Goal: Transaction & Acquisition: Purchase product/service

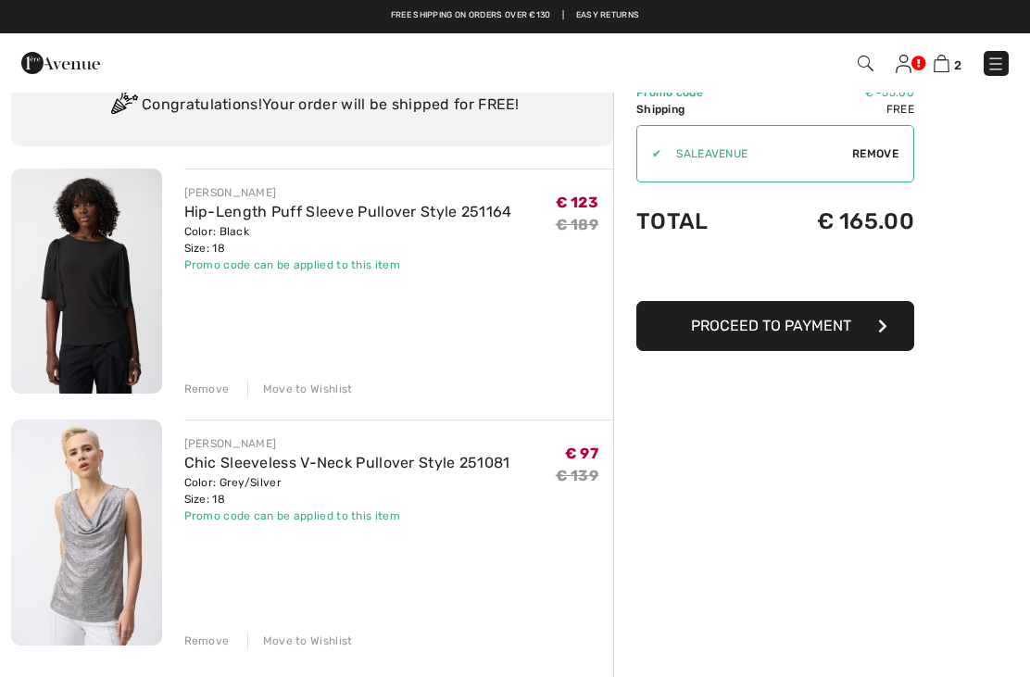
scroll to position [75, 0]
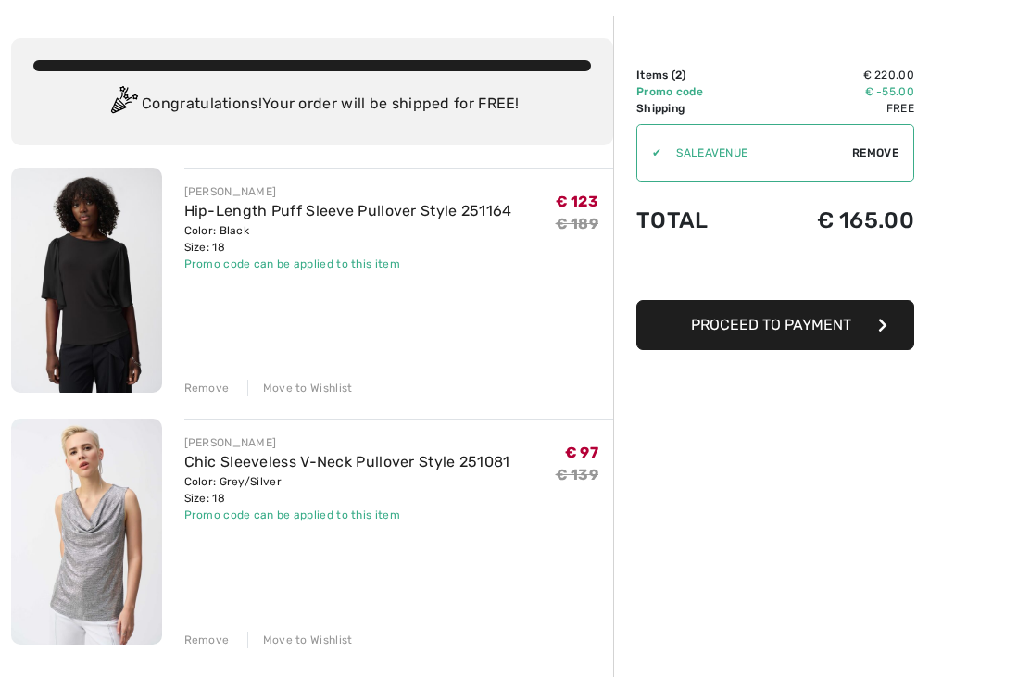
click at [850, 329] on span "Proceed to Payment" at bounding box center [771, 325] width 160 height 18
click at [808, 339] on button "Proceed to Payment" at bounding box center [775, 325] width 278 height 50
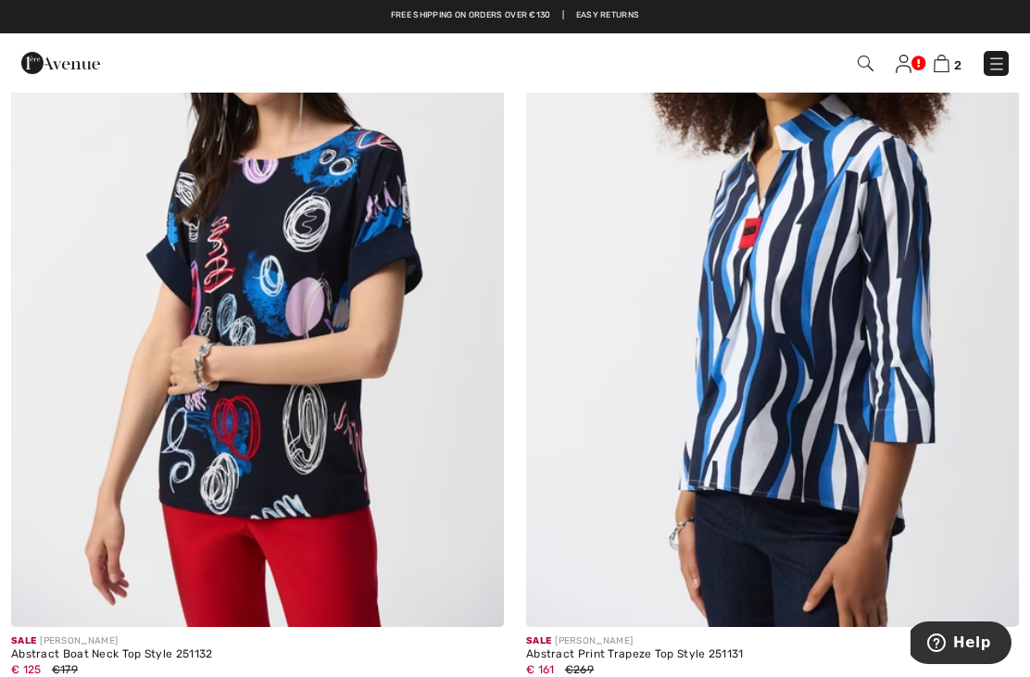
scroll to position [14851, 0]
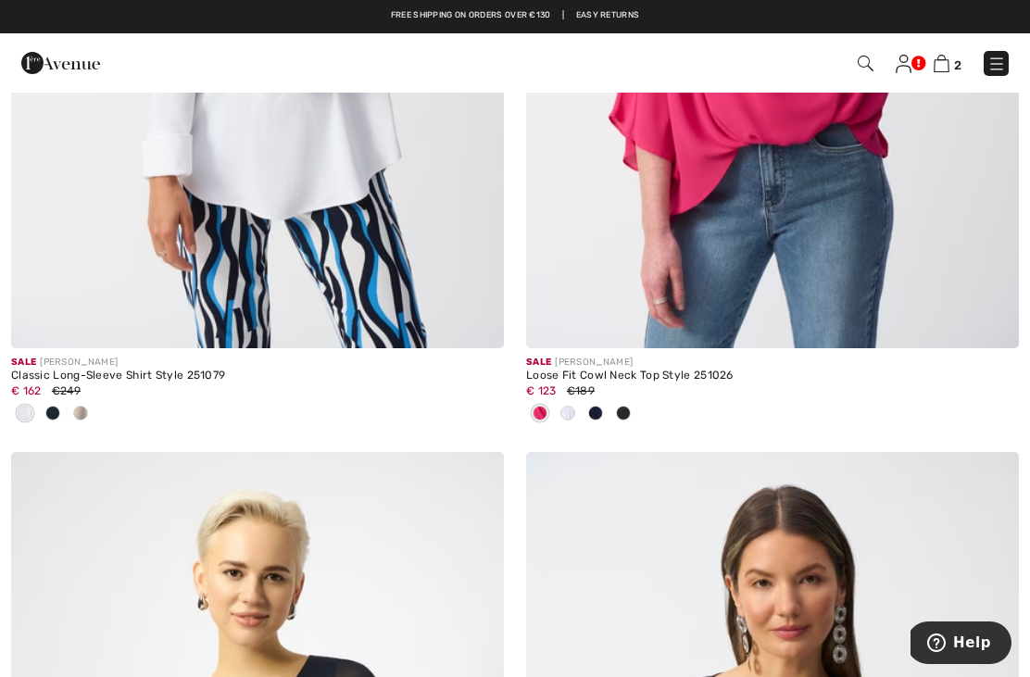
scroll to position [14361, 0]
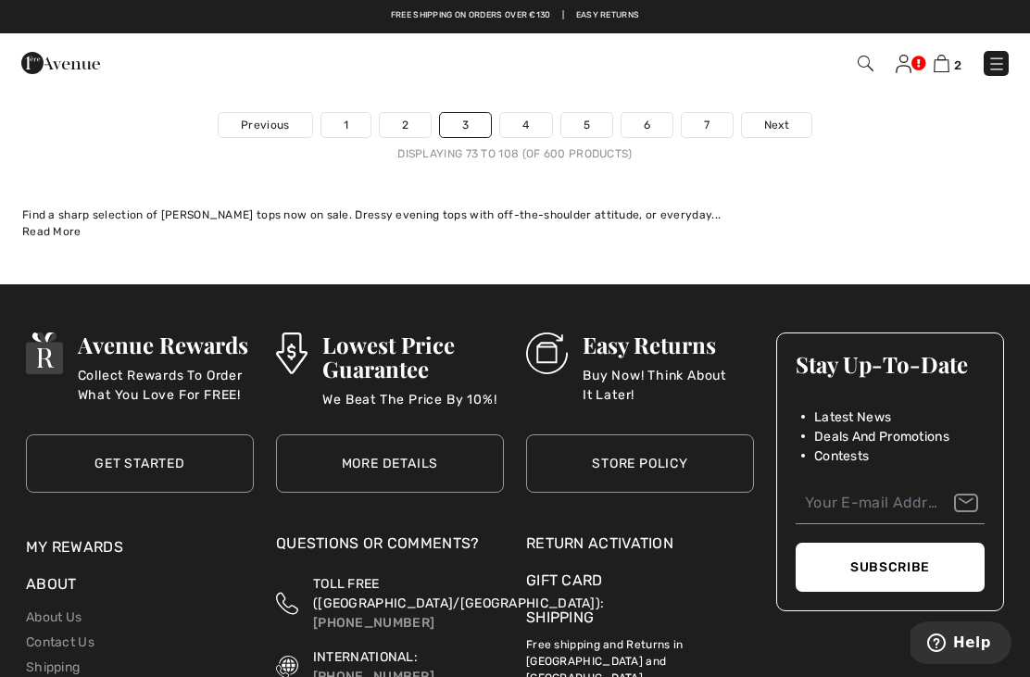
click at [1004, 67] on img at bounding box center [996, 64] width 19 height 19
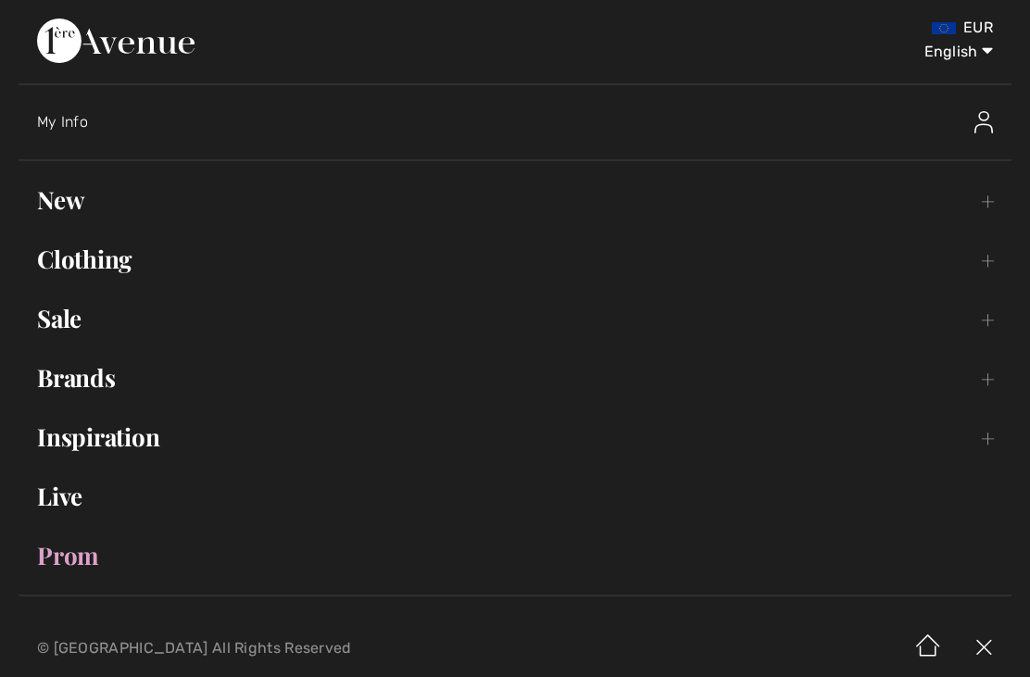
click at [73, 326] on link "Sale Toggle submenu" at bounding box center [515, 318] width 993 height 41
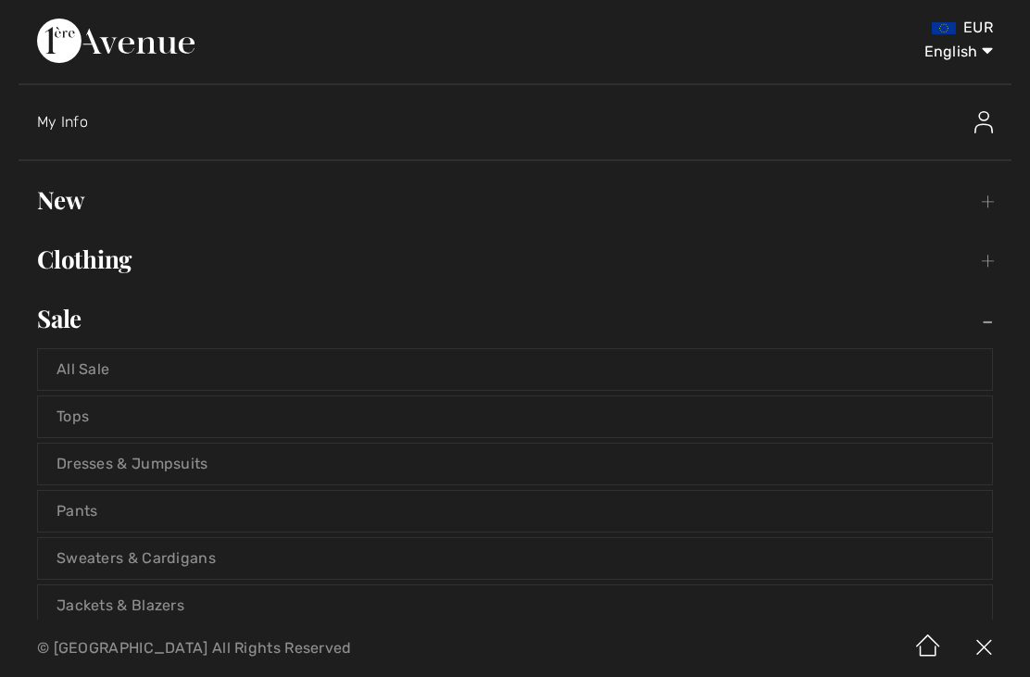
click at [146, 373] on link "All Sale" at bounding box center [515, 369] width 954 height 41
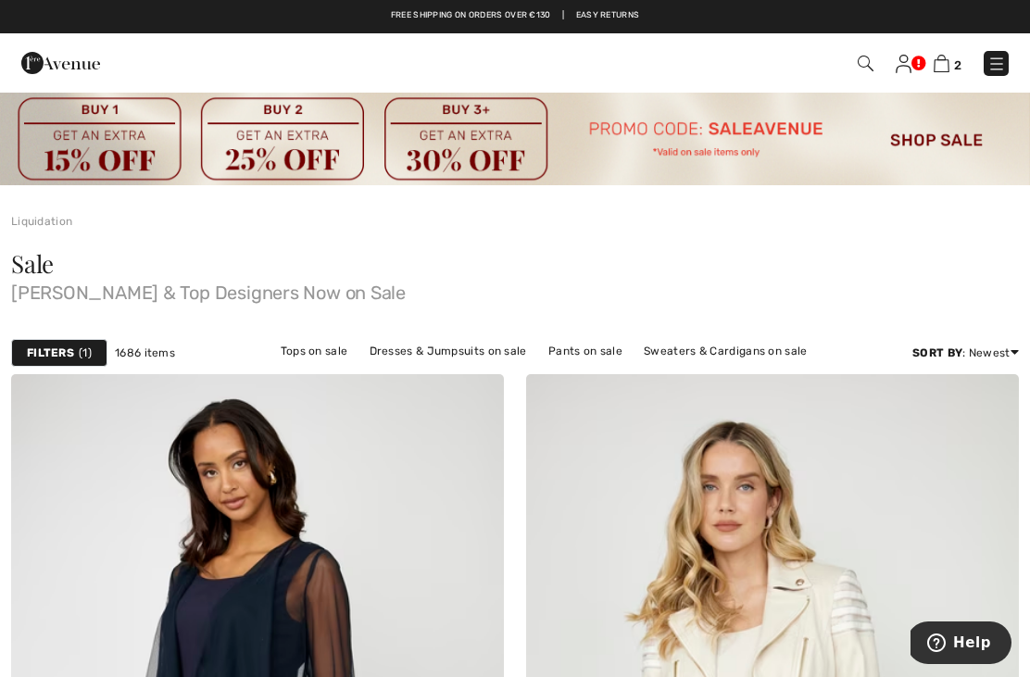
click at [741, 127] on img at bounding box center [515, 138] width 1030 height 94
click at [943, 70] on img at bounding box center [941, 64] width 16 height 18
click at [943, 65] on img at bounding box center [941, 64] width 16 height 18
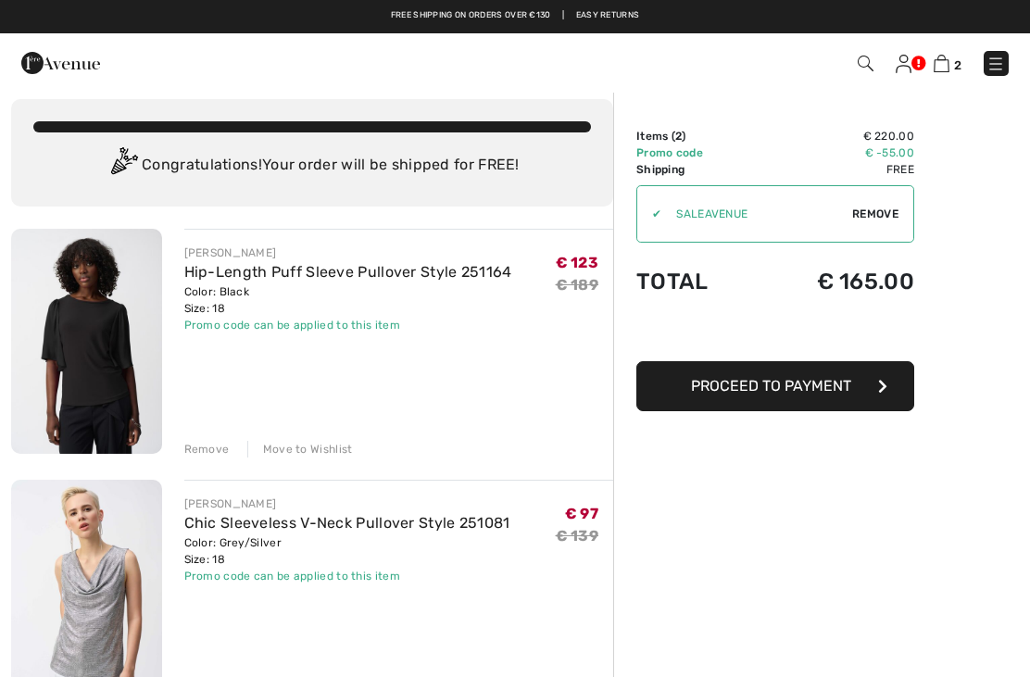
scroll to position [13, 0]
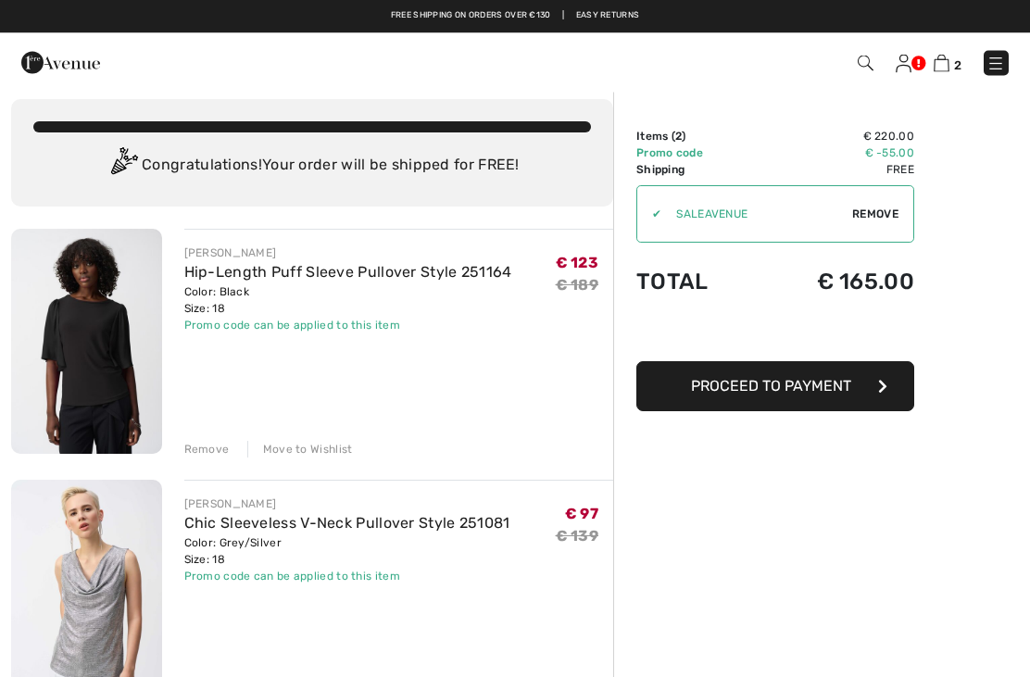
click at [1004, 71] on img at bounding box center [995, 64] width 19 height 19
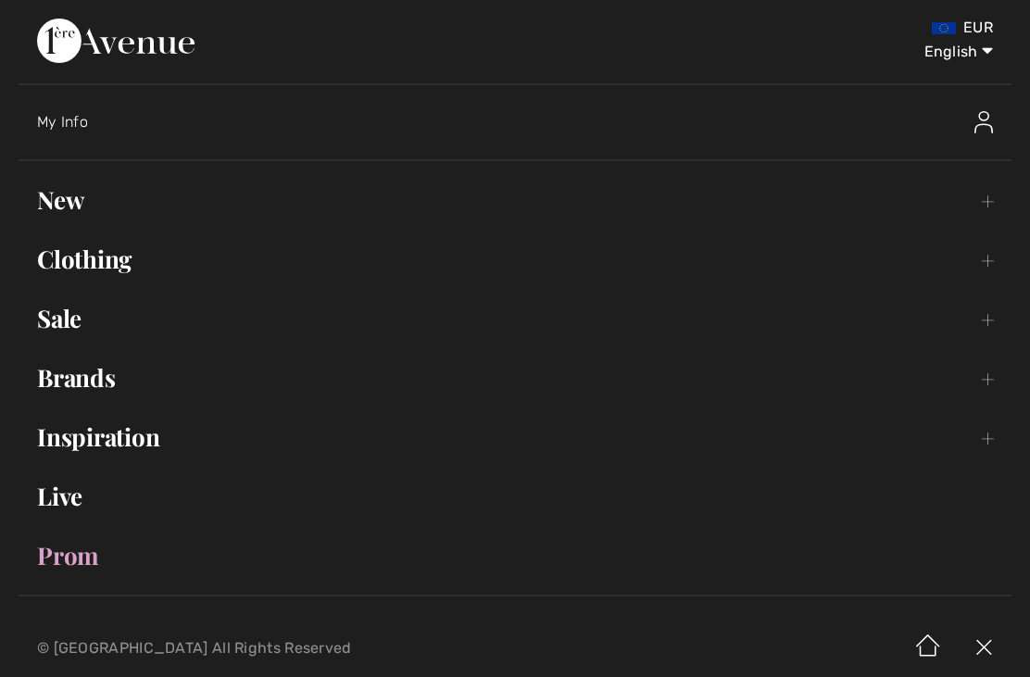
click at [68, 337] on link "Sale Toggle submenu" at bounding box center [515, 318] width 993 height 41
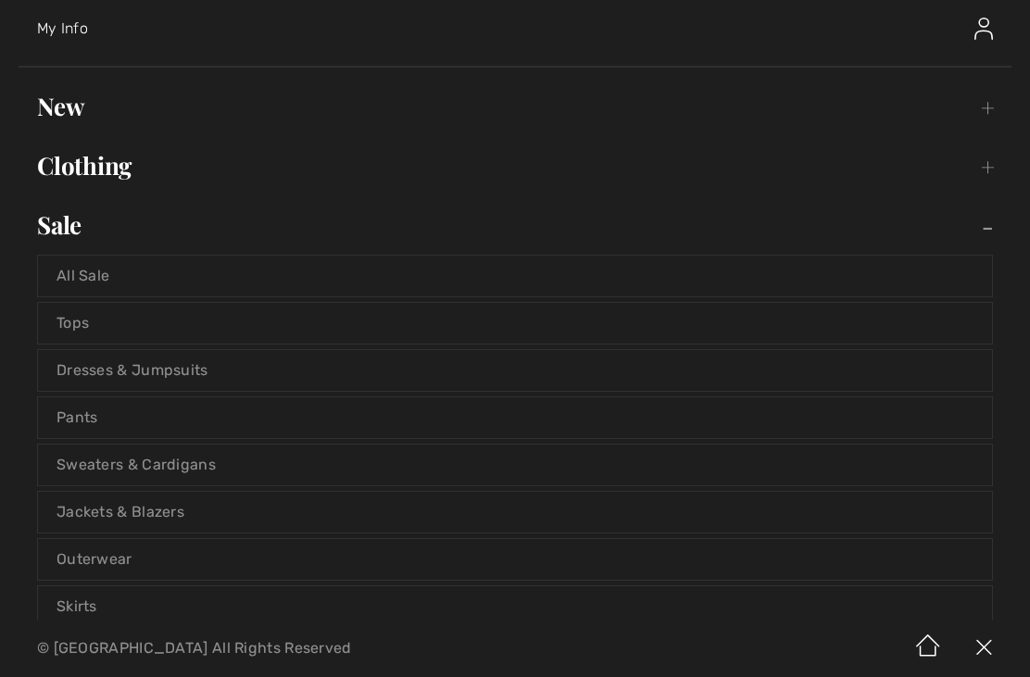
scroll to position [94, 0]
click at [95, 332] on link "Tops" at bounding box center [515, 323] width 954 height 41
click at [94, 334] on link "Tops" at bounding box center [515, 323] width 954 height 41
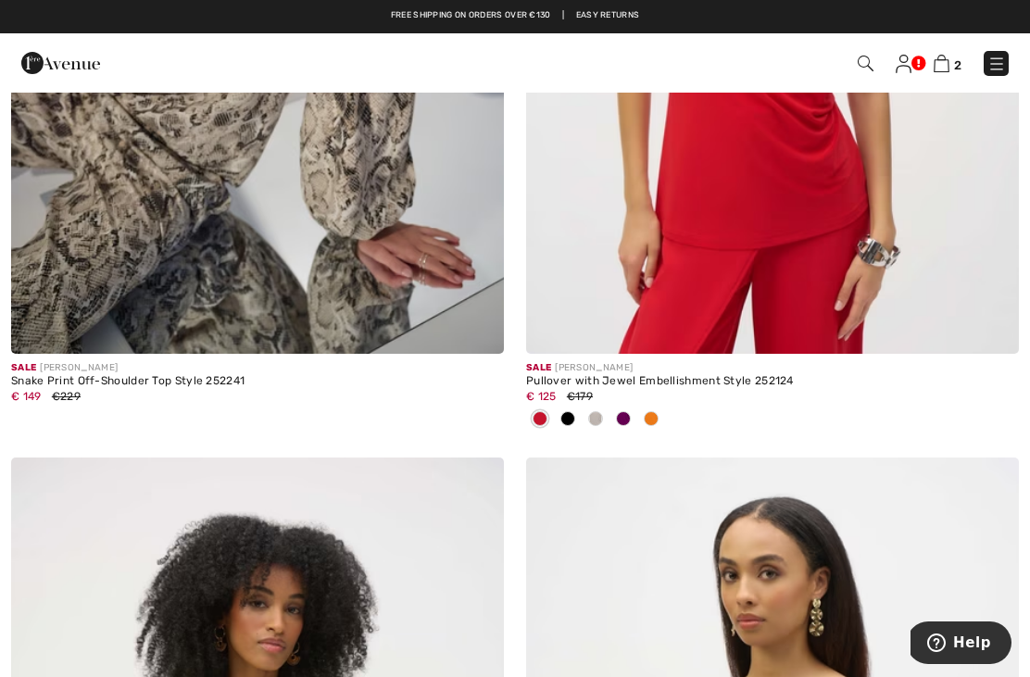
scroll to position [14300, 0]
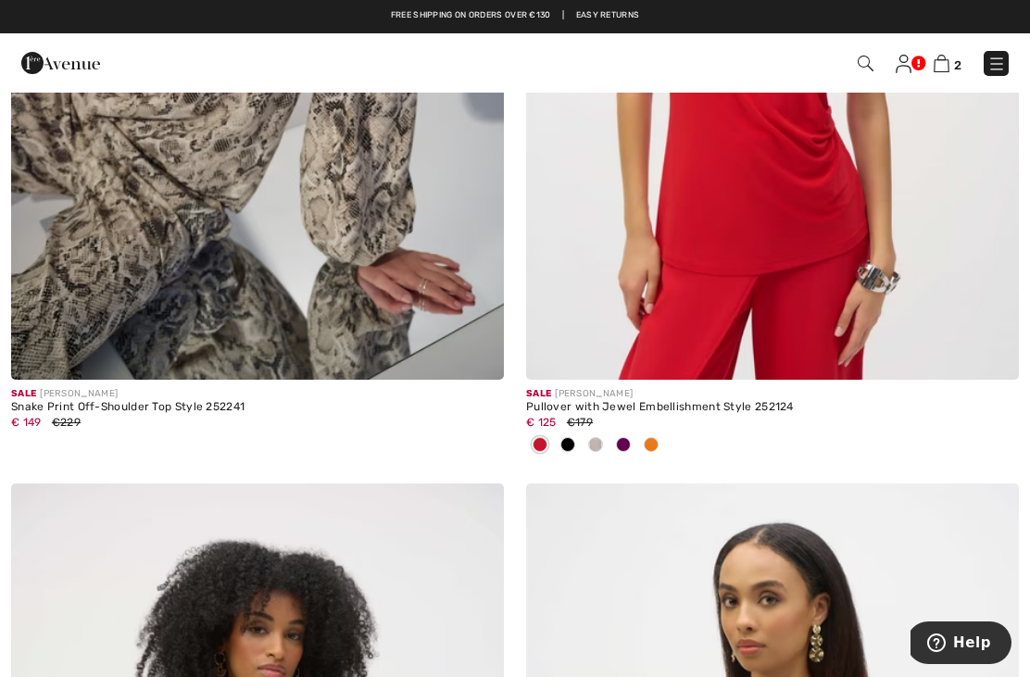
click at [783, 219] on img at bounding box center [772, 10] width 493 height 739
click at [592, 416] on span "€179" at bounding box center [580, 422] width 26 height 13
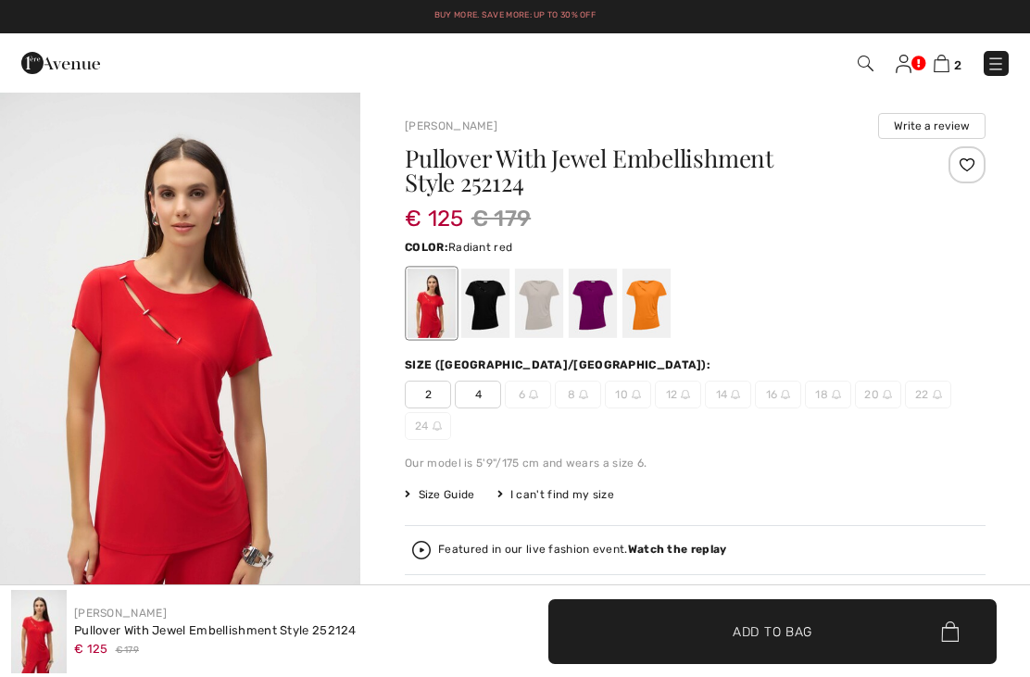
click at [486, 315] on div at bounding box center [485, 303] width 48 height 69
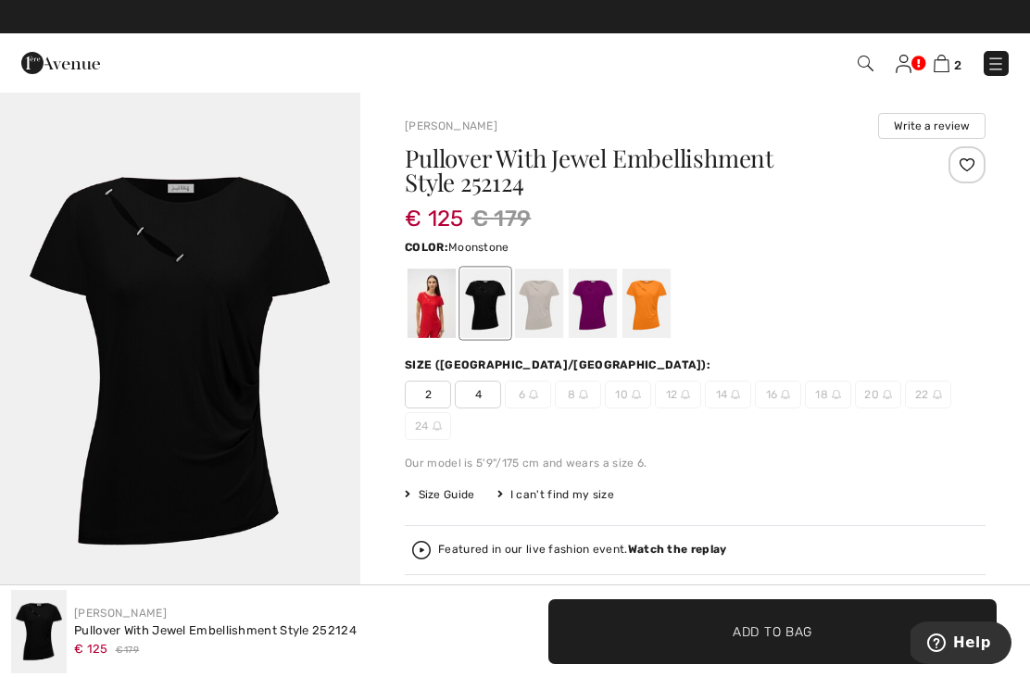
click at [543, 312] on div at bounding box center [539, 303] width 48 height 69
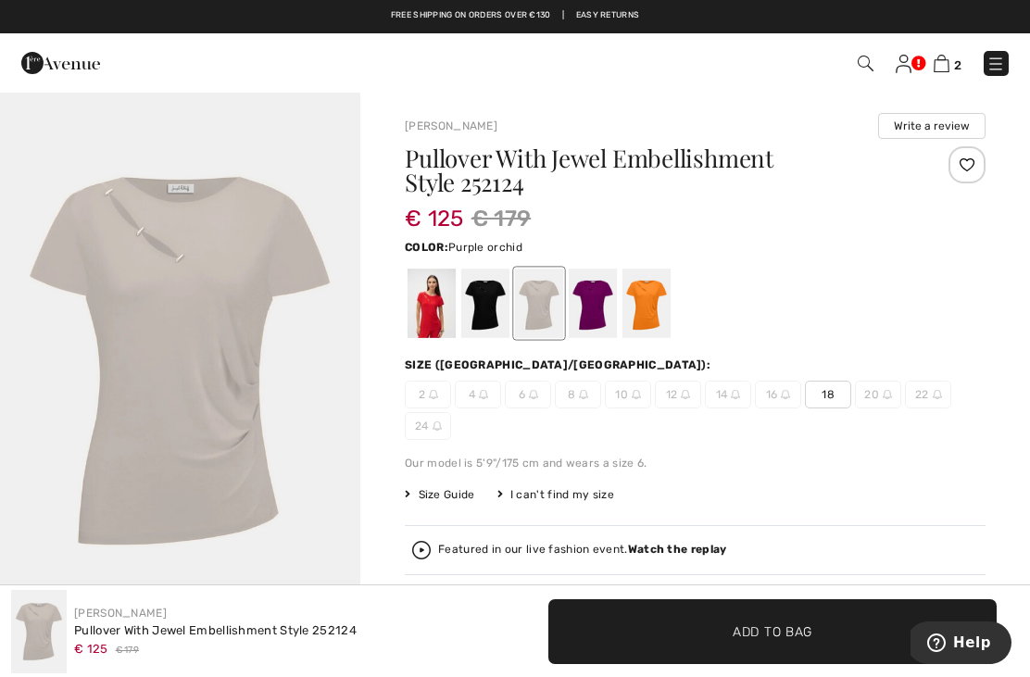
click at [596, 313] on div at bounding box center [593, 303] width 48 height 69
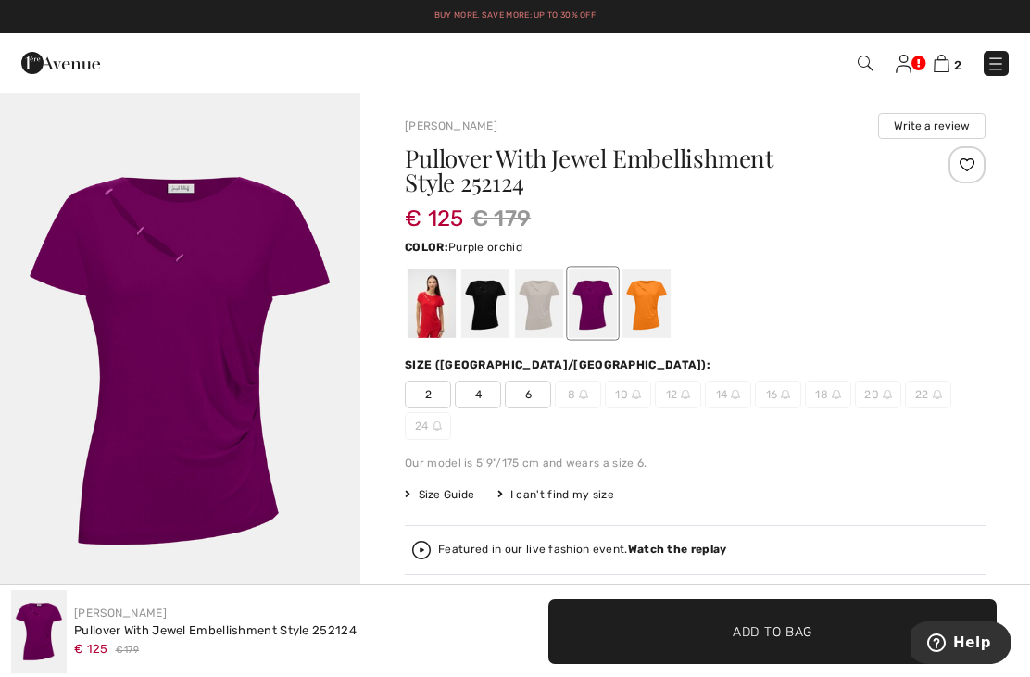
click at [543, 325] on div at bounding box center [539, 303] width 48 height 69
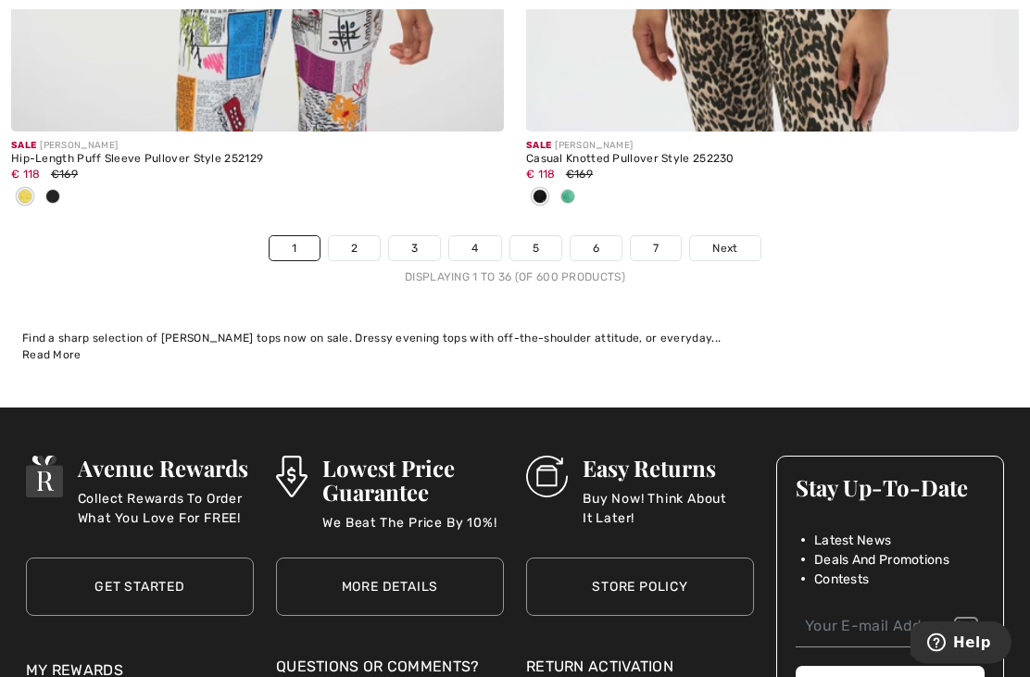
scroll to position [15392, 0]
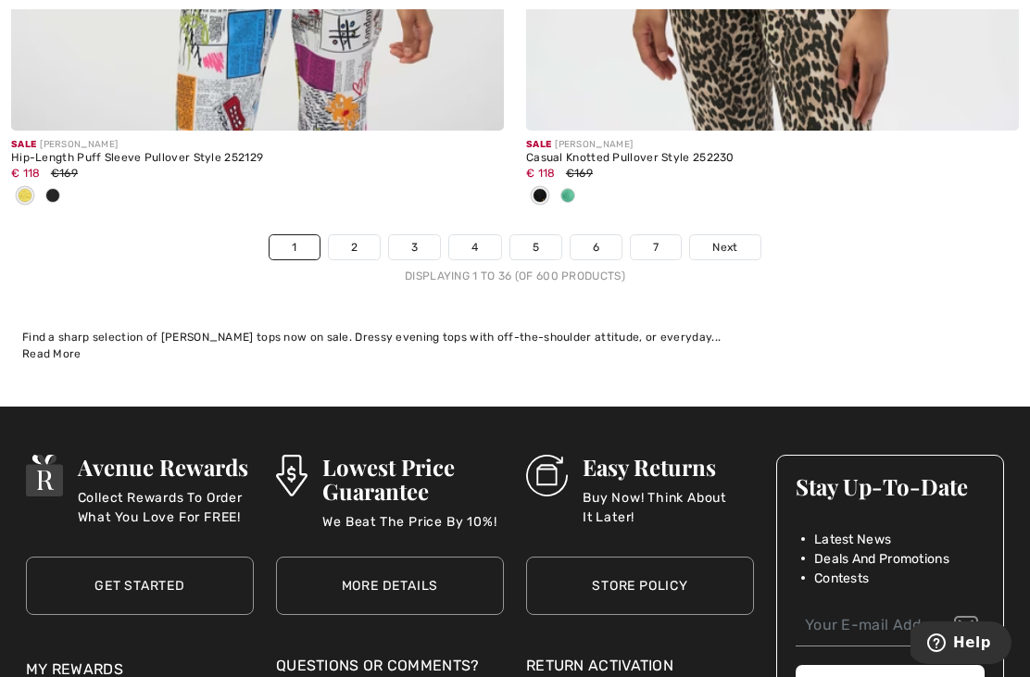
click at [358, 235] on link "2" at bounding box center [354, 247] width 51 height 24
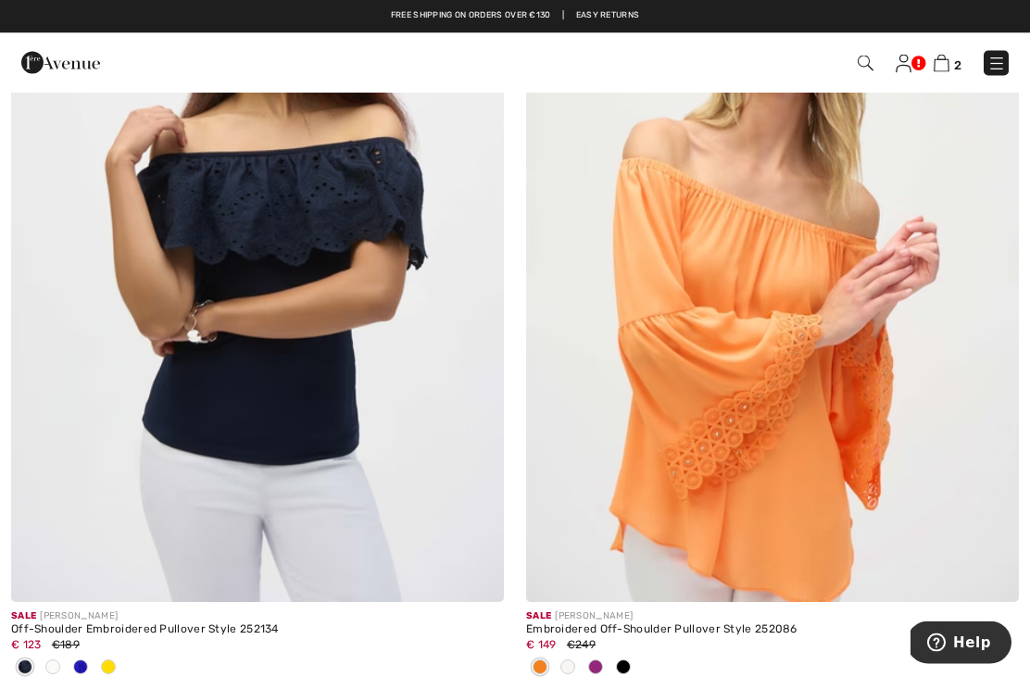
scroll to position [474, 0]
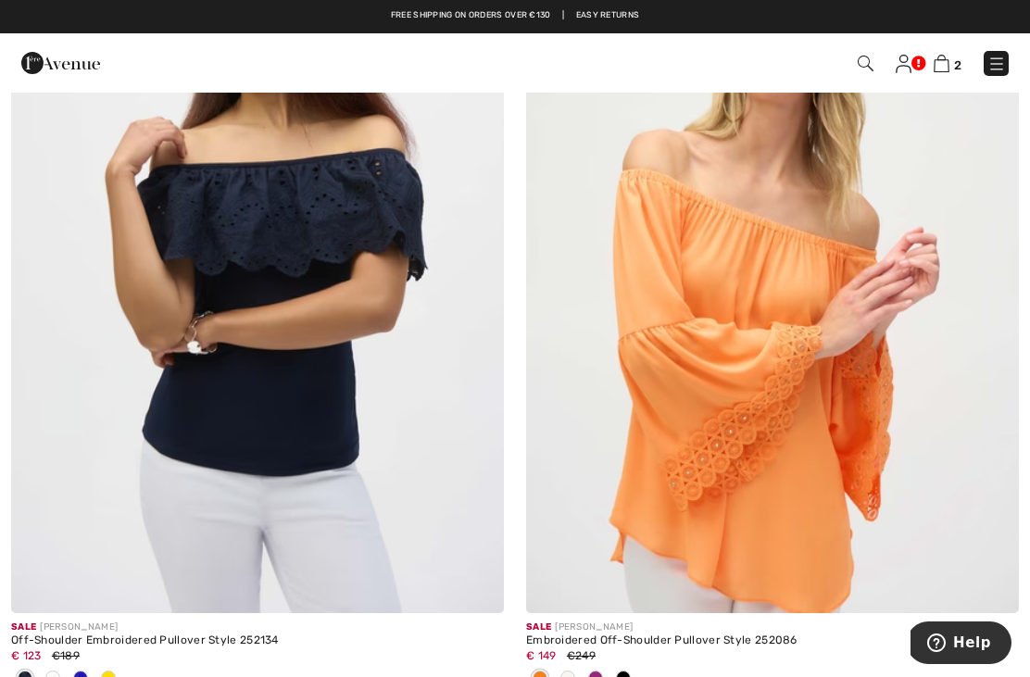
click at [942, 69] on img at bounding box center [941, 64] width 16 height 18
click at [945, 66] on img at bounding box center [941, 64] width 16 height 18
click at [960, 62] on span "2" at bounding box center [957, 65] width 7 height 14
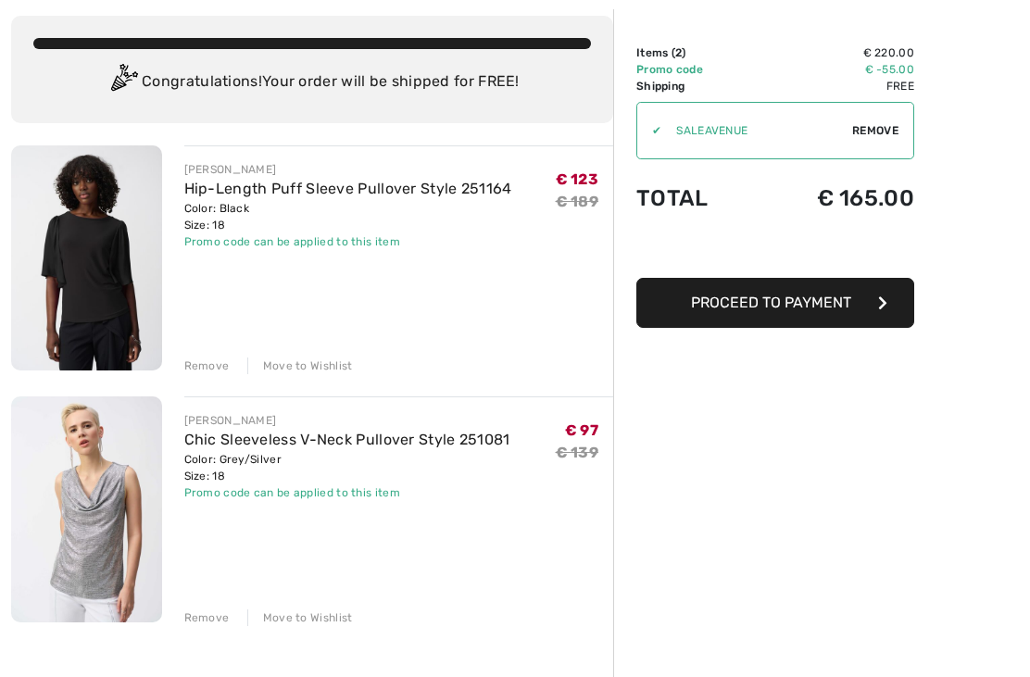
scroll to position [154, 0]
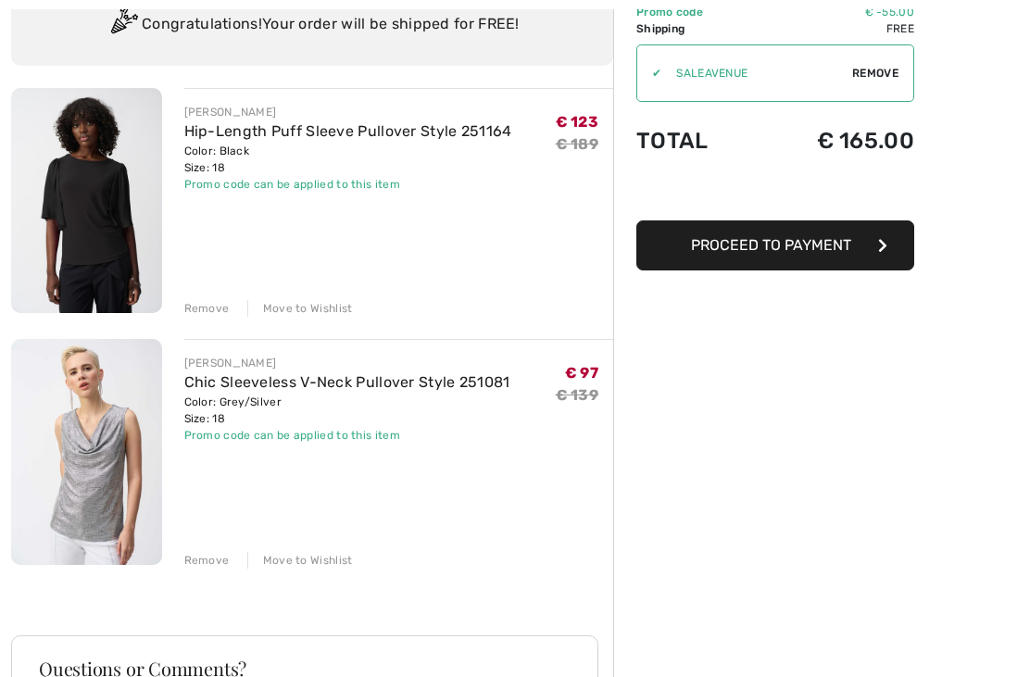
click at [107, 482] on img at bounding box center [86, 452] width 151 height 225
click at [77, 426] on img at bounding box center [86, 452] width 151 height 225
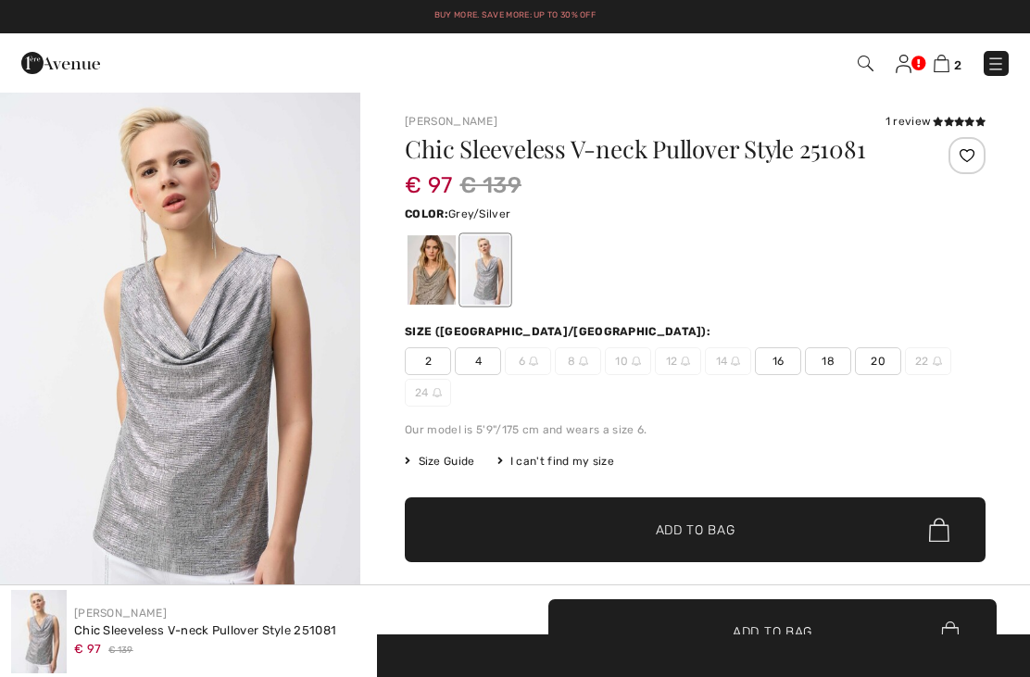
checkbox input "true"
click at [440, 270] on div at bounding box center [431, 269] width 48 height 69
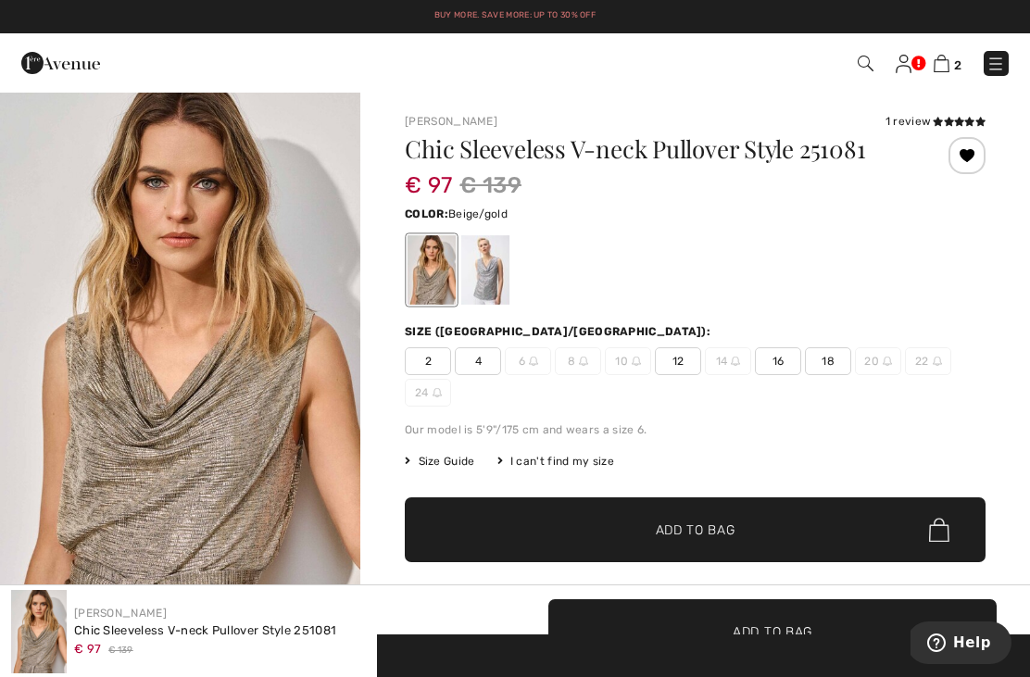
click at [836, 368] on span "18" at bounding box center [828, 361] width 46 height 28
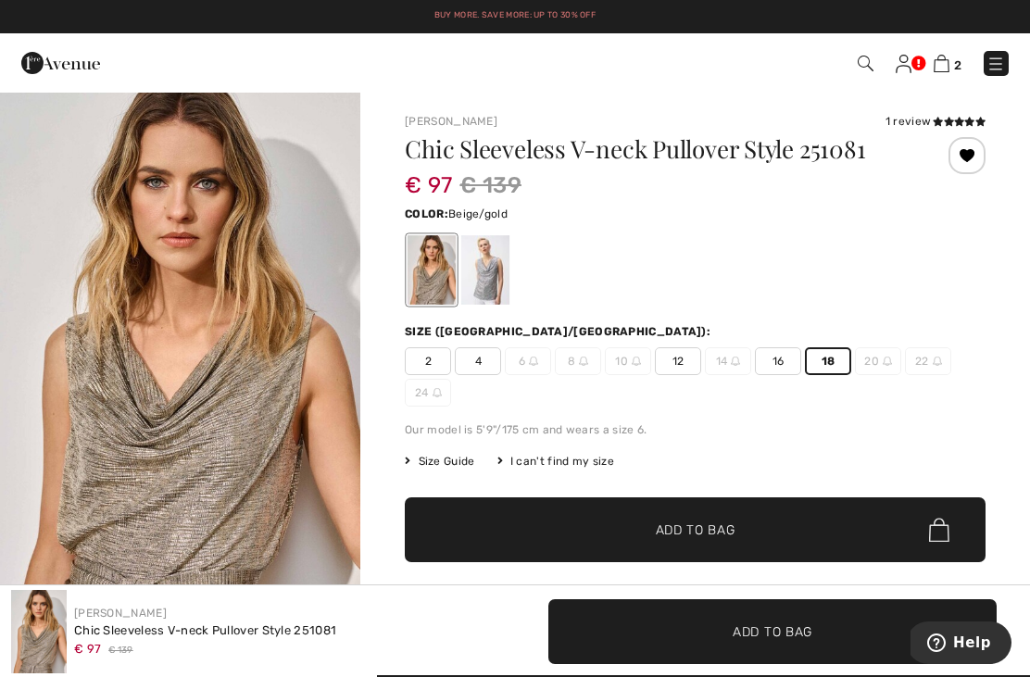
click at [756, 545] on span "✔ Added to Bag Add to Bag" at bounding box center [695, 529] width 581 height 65
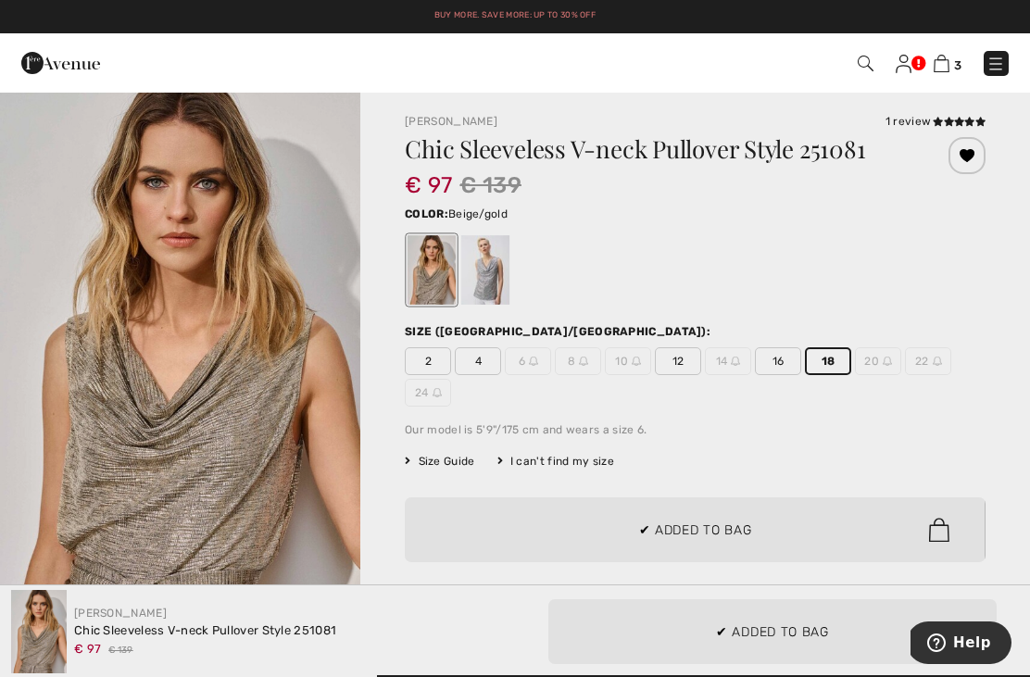
click at [745, 536] on div at bounding box center [515, 338] width 1030 height 677
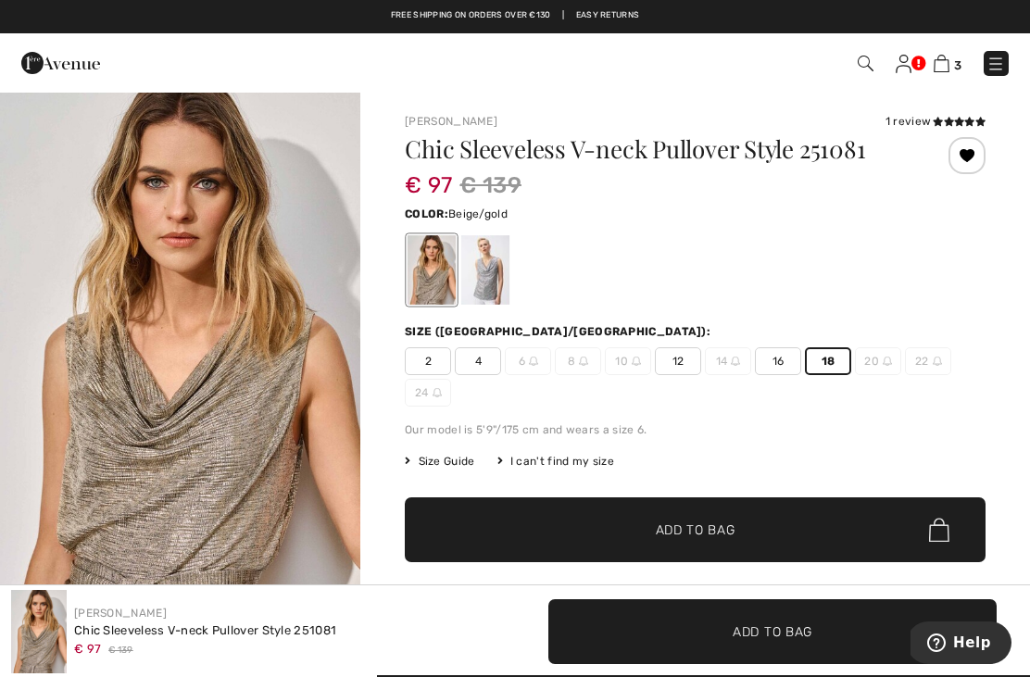
click at [936, 68] on img at bounding box center [941, 64] width 16 height 18
click at [948, 67] on img at bounding box center [941, 64] width 16 height 18
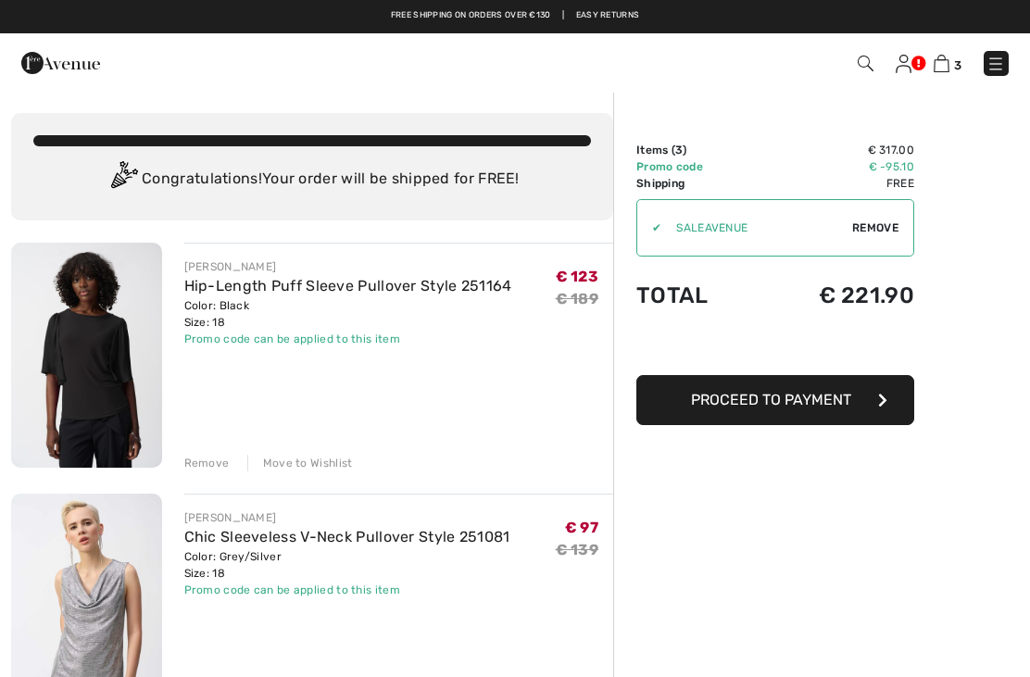
checkbox input "true"
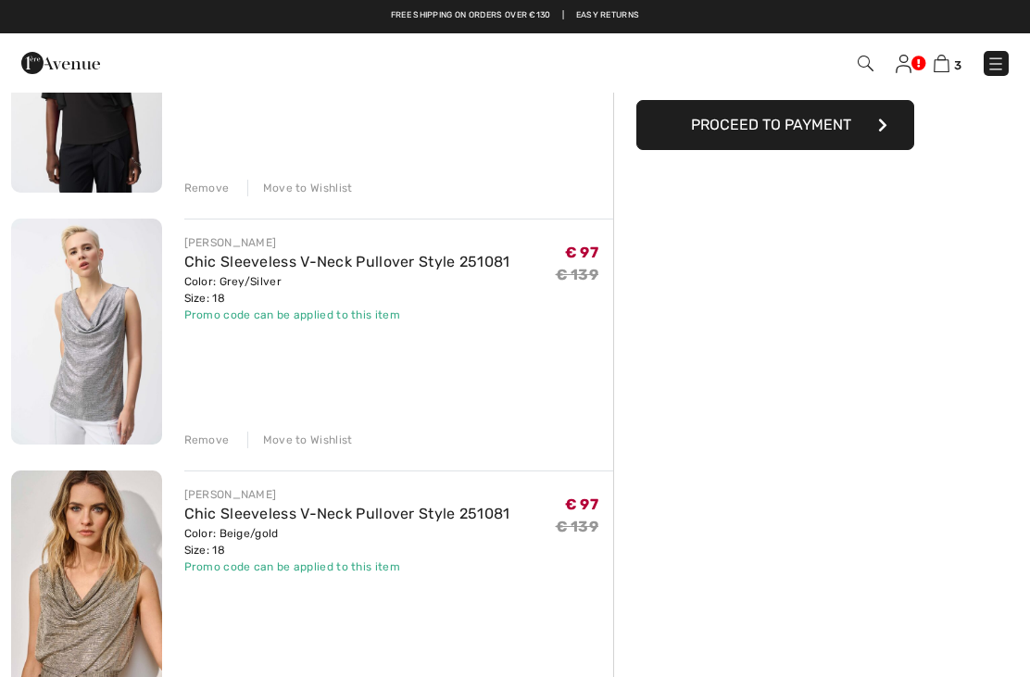
scroll to position [171, 0]
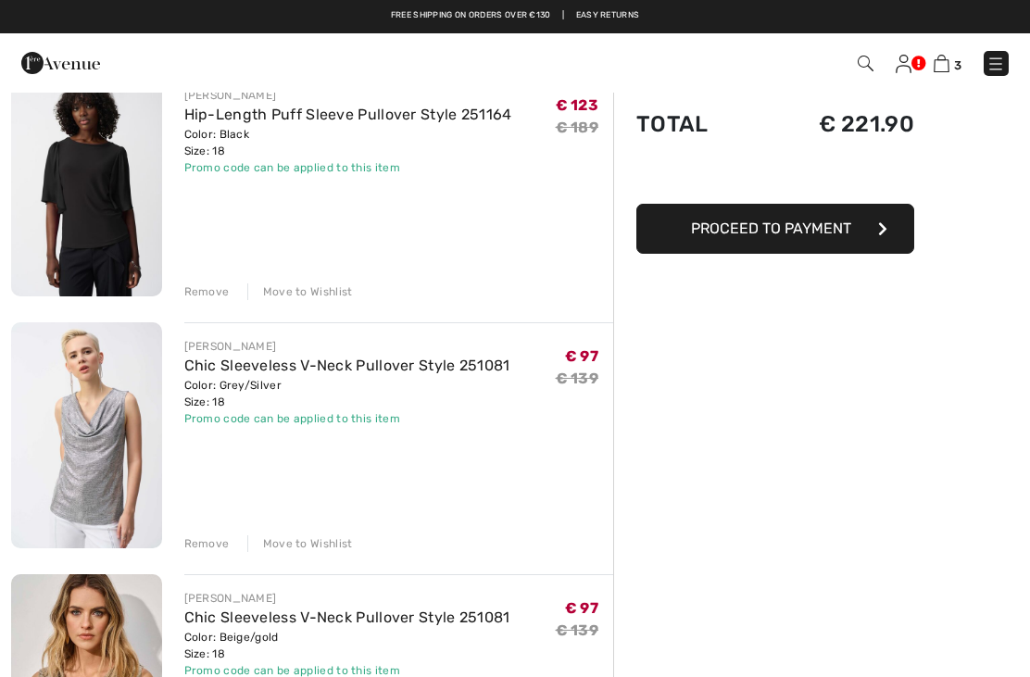
click at [219, 287] on div "Remove" at bounding box center [206, 291] width 45 height 17
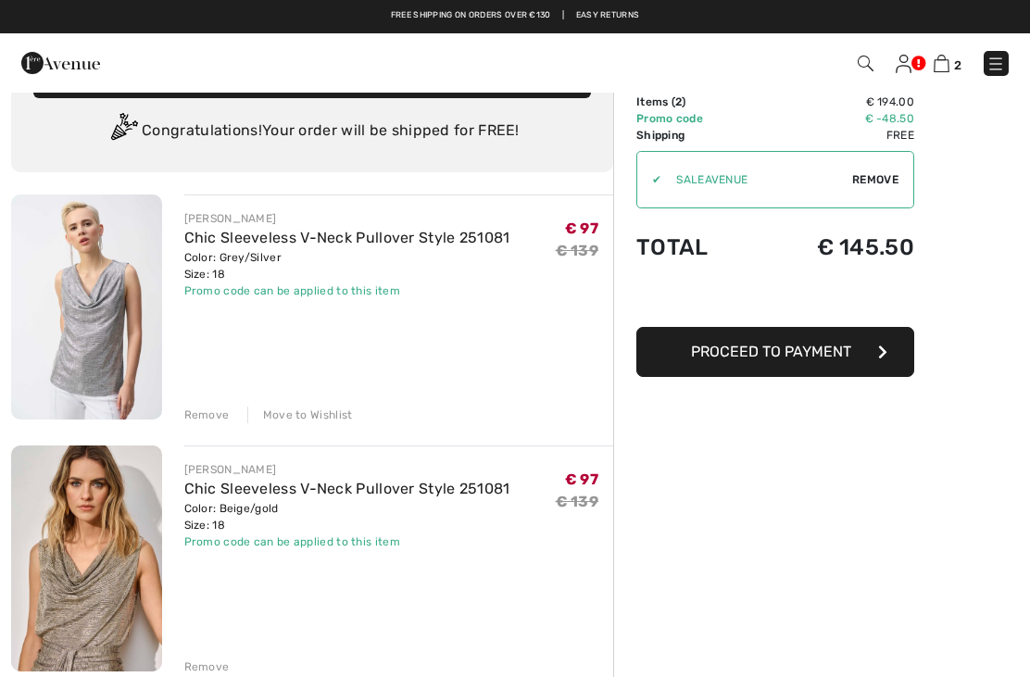
scroll to position [47, 0]
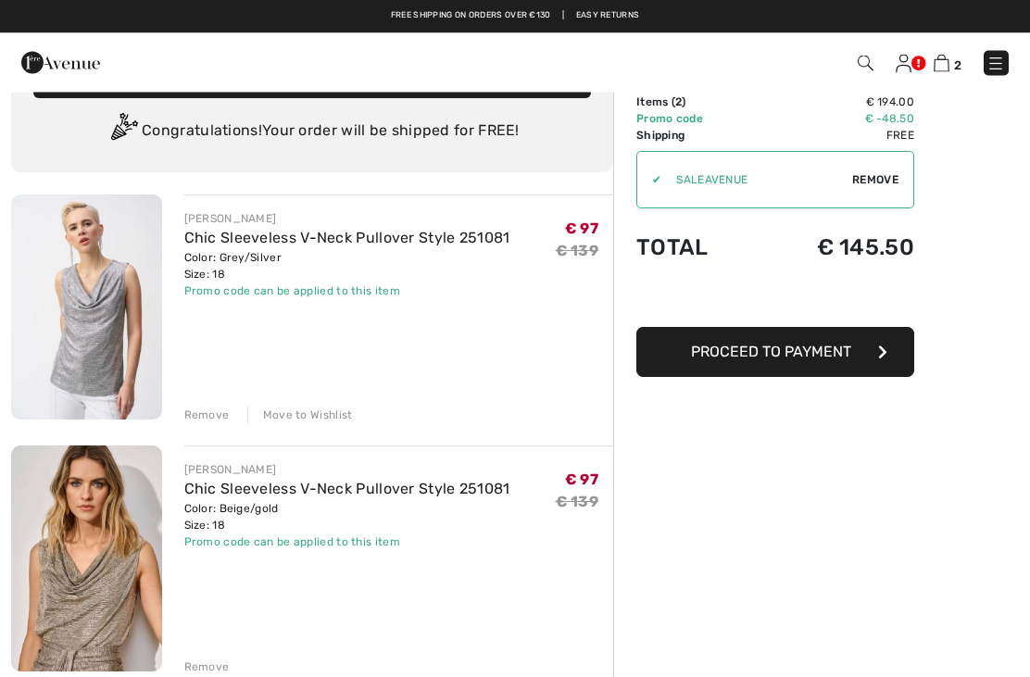
click at [102, 615] on img at bounding box center [86, 559] width 151 height 226
click at [78, 606] on img at bounding box center [86, 559] width 151 height 226
click at [109, 585] on img at bounding box center [86, 559] width 151 height 226
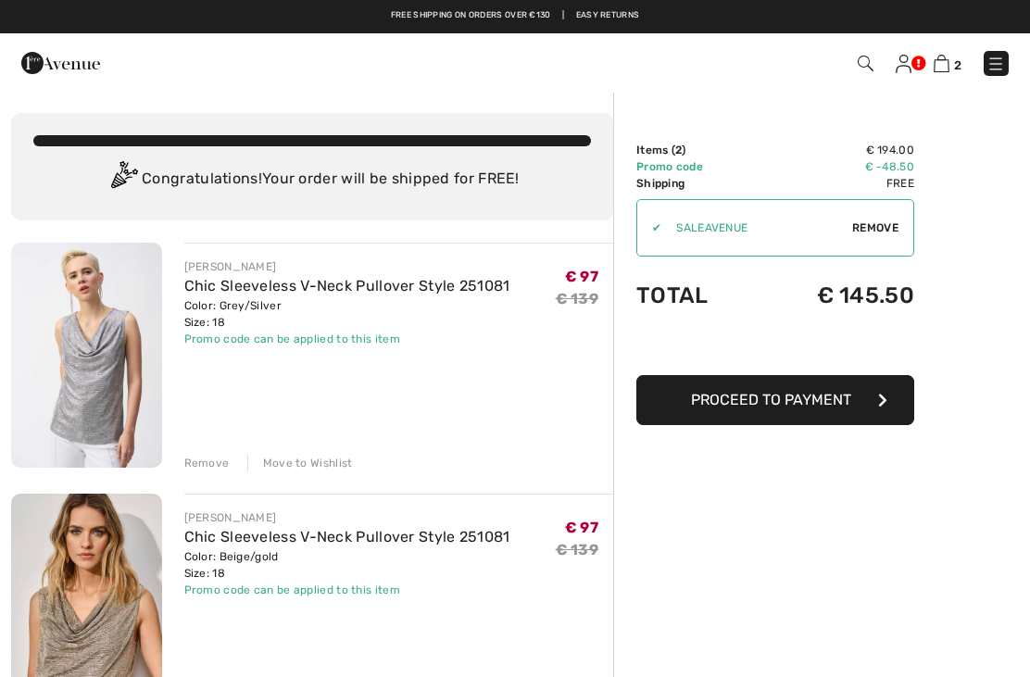
checkbox input "true"
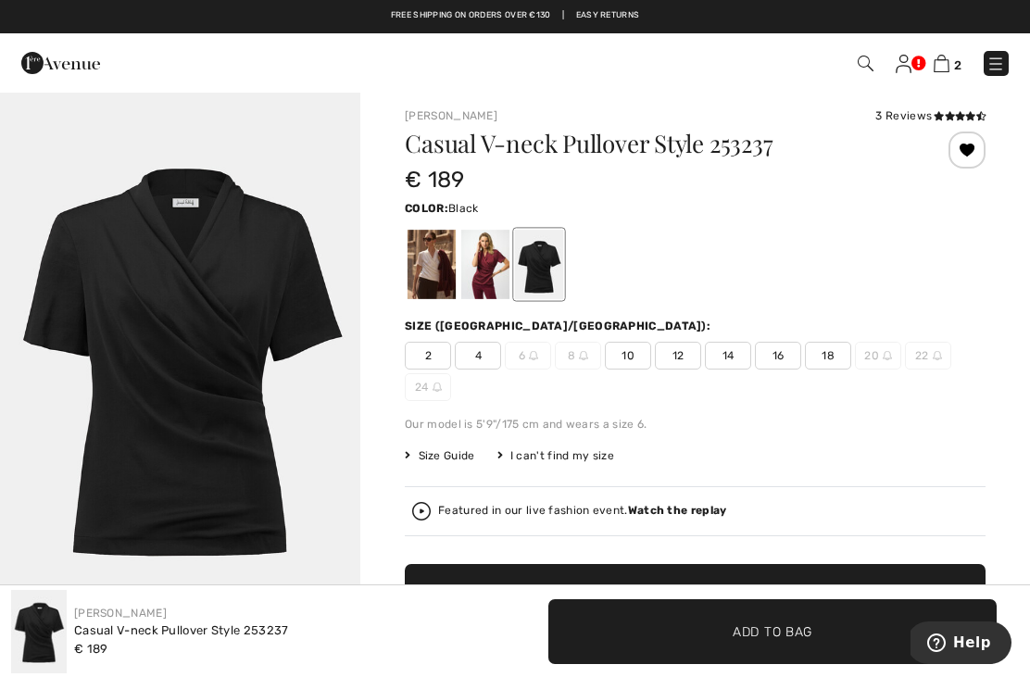
scroll to position [5, 0]
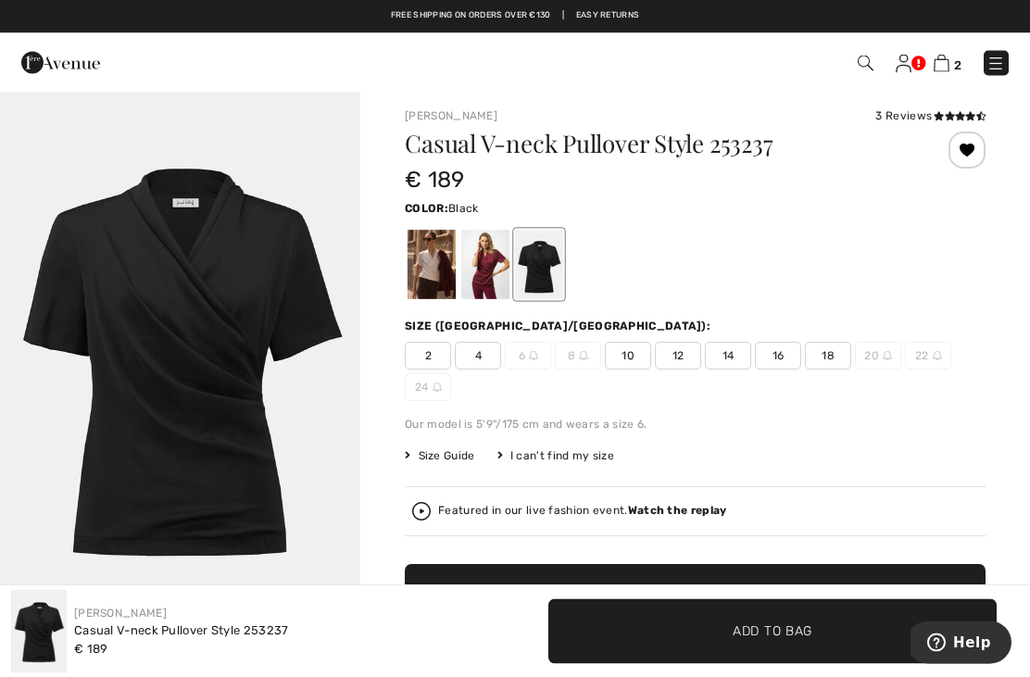
click at [949, 56] on img at bounding box center [941, 64] width 16 height 18
click at [940, 69] on img at bounding box center [941, 64] width 16 height 18
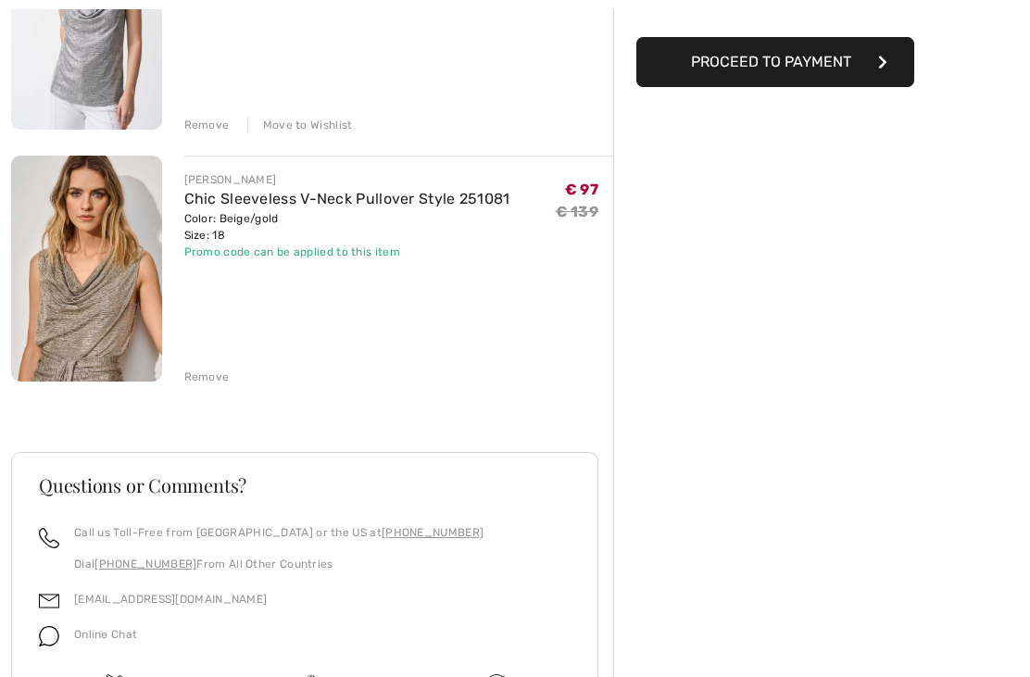
scroll to position [364, 0]
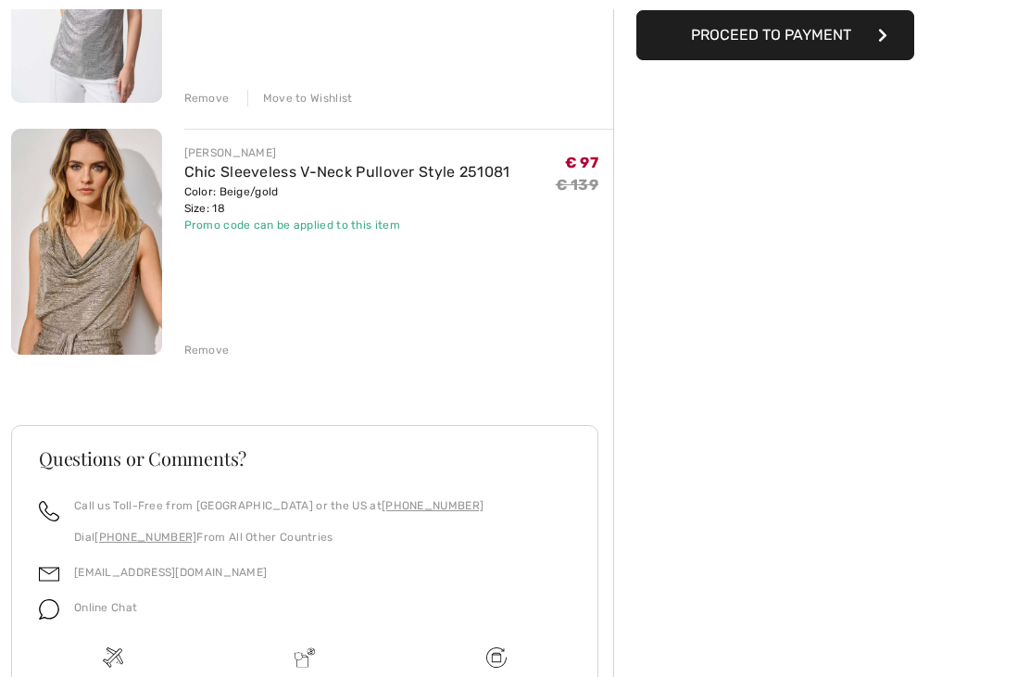
click at [113, 279] on img at bounding box center [86, 243] width 151 height 226
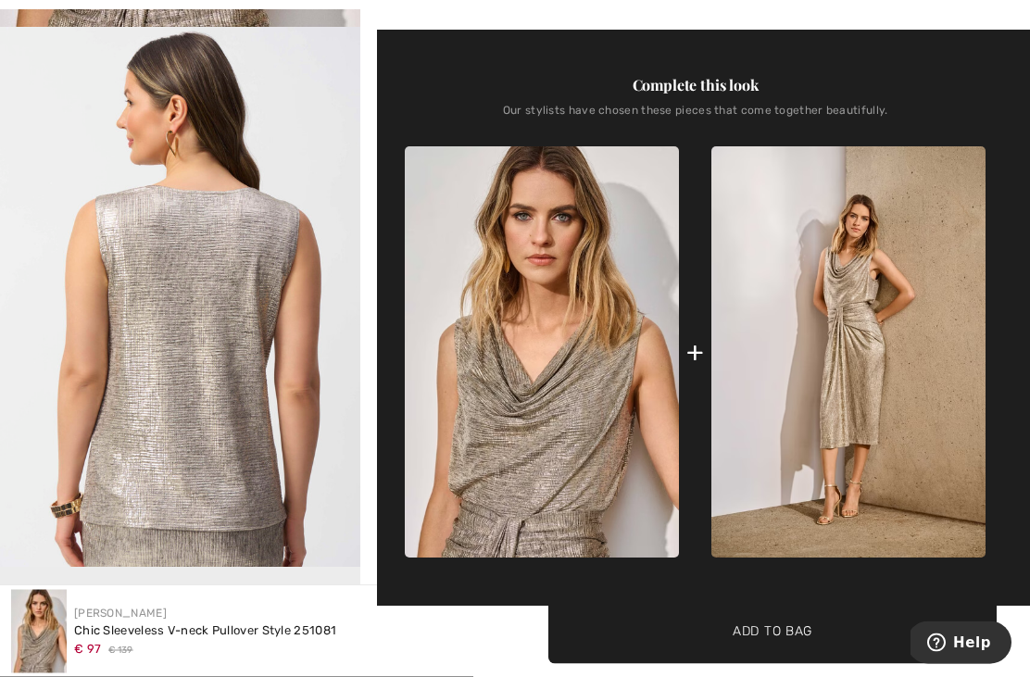
scroll to position [605, 0]
click at [843, 343] on img at bounding box center [848, 351] width 274 height 411
click at [878, 249] on img at bounding box center [848, 351] width 274 height 411
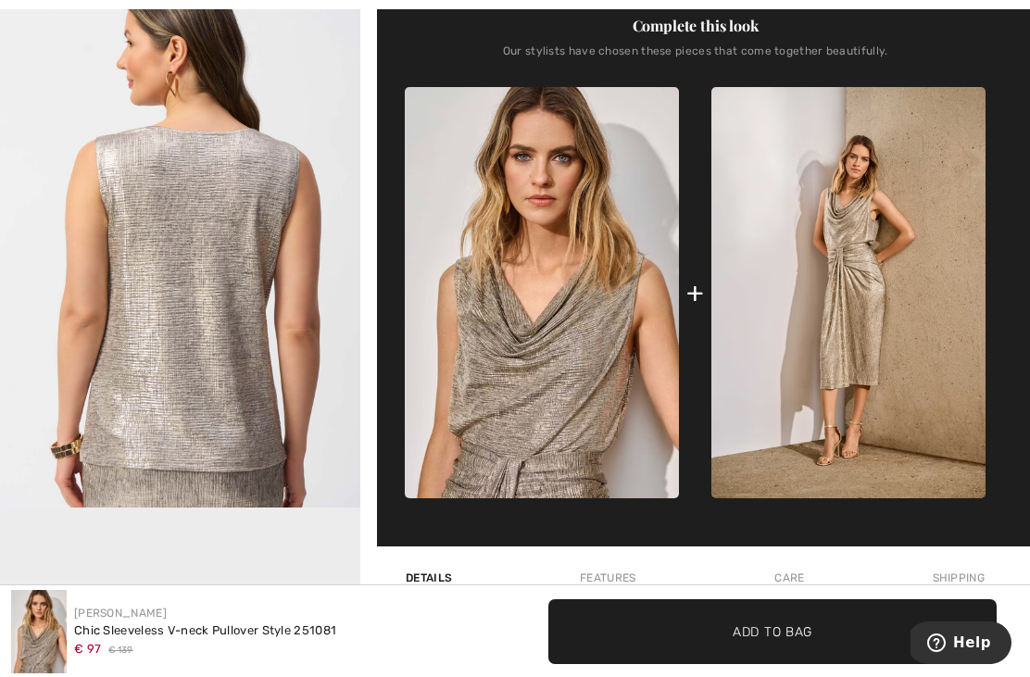
click at [857, 252] on img at bounding box center [848, 292] width 274 height 411
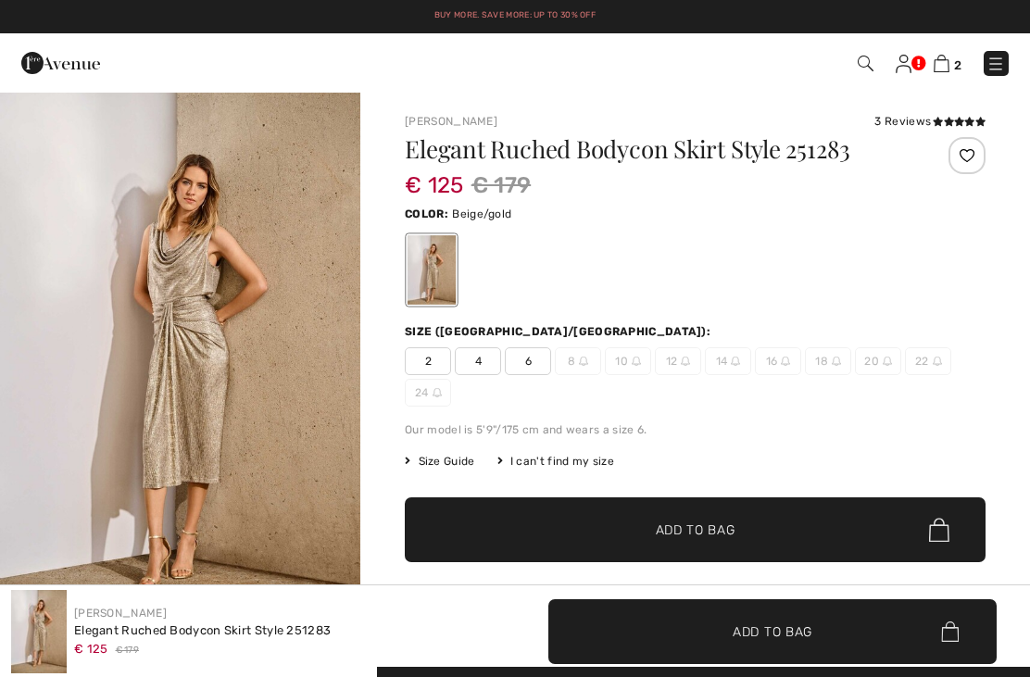
checkbox input "true"
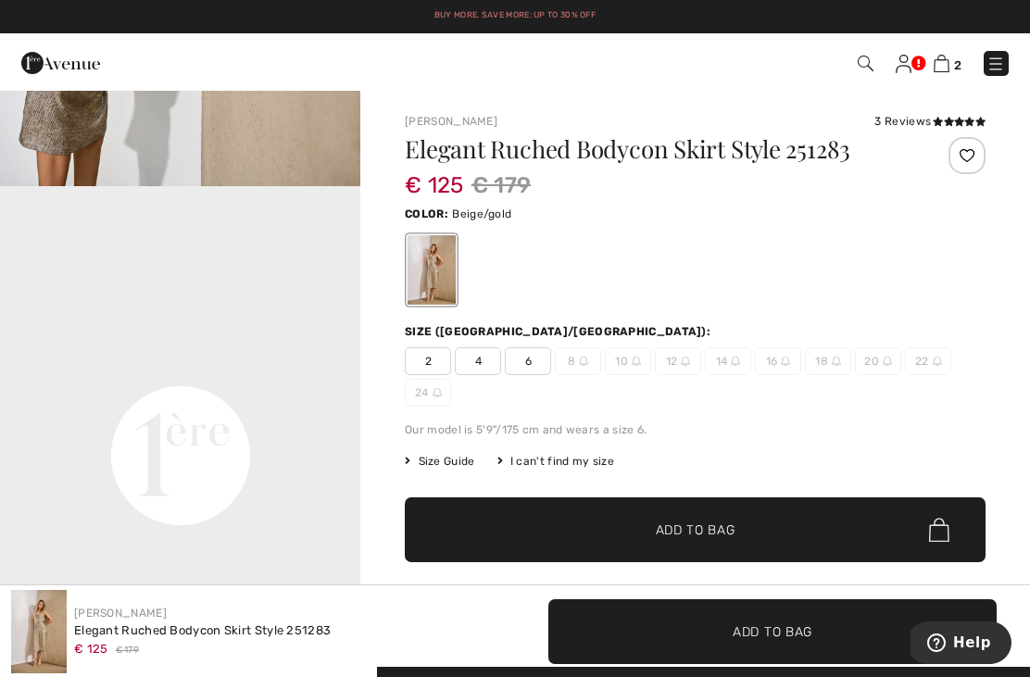
scroll to position [985, 0]
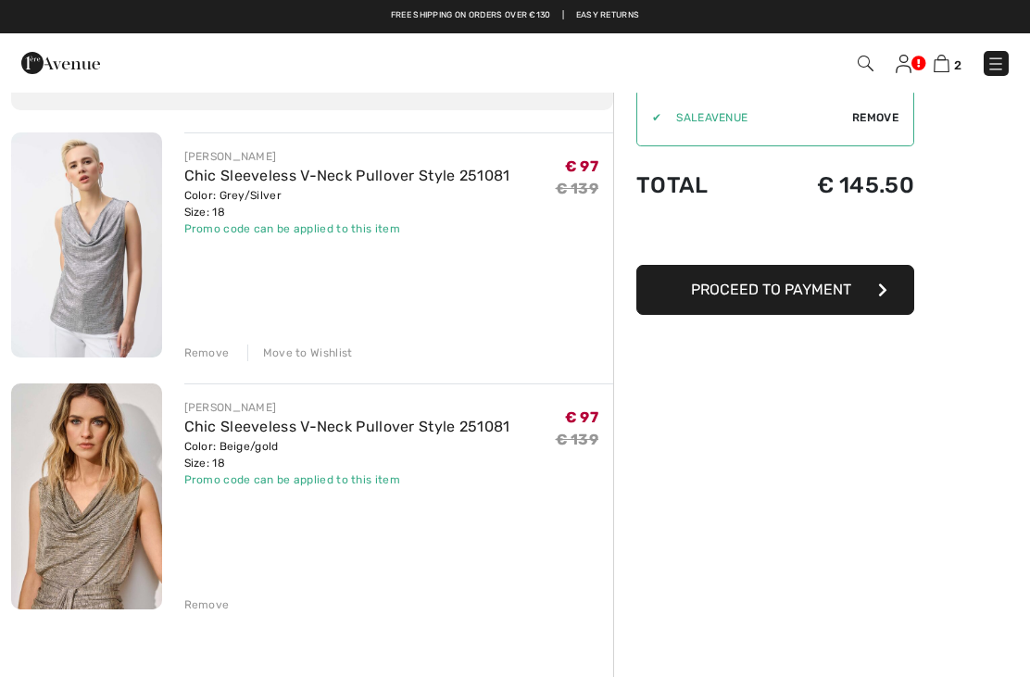
scroll to position [108, 0]
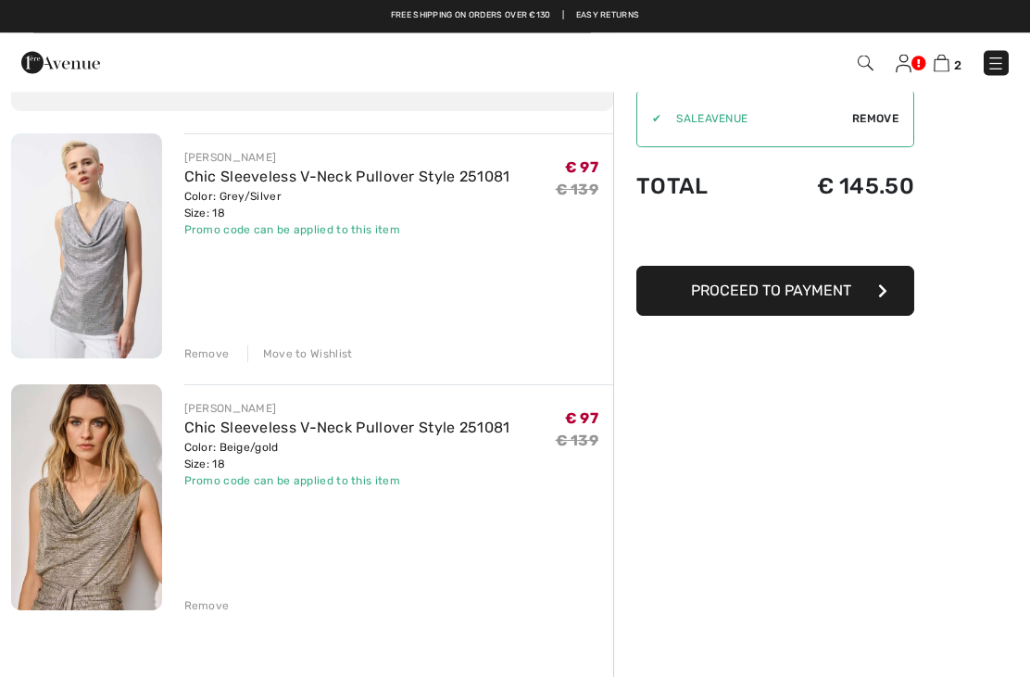
click at [112, 276] on img at bounding box center [86, 246] width 151 height 225
click at [105, 222] on img at bounding box center [86, 246] width 151 height 225
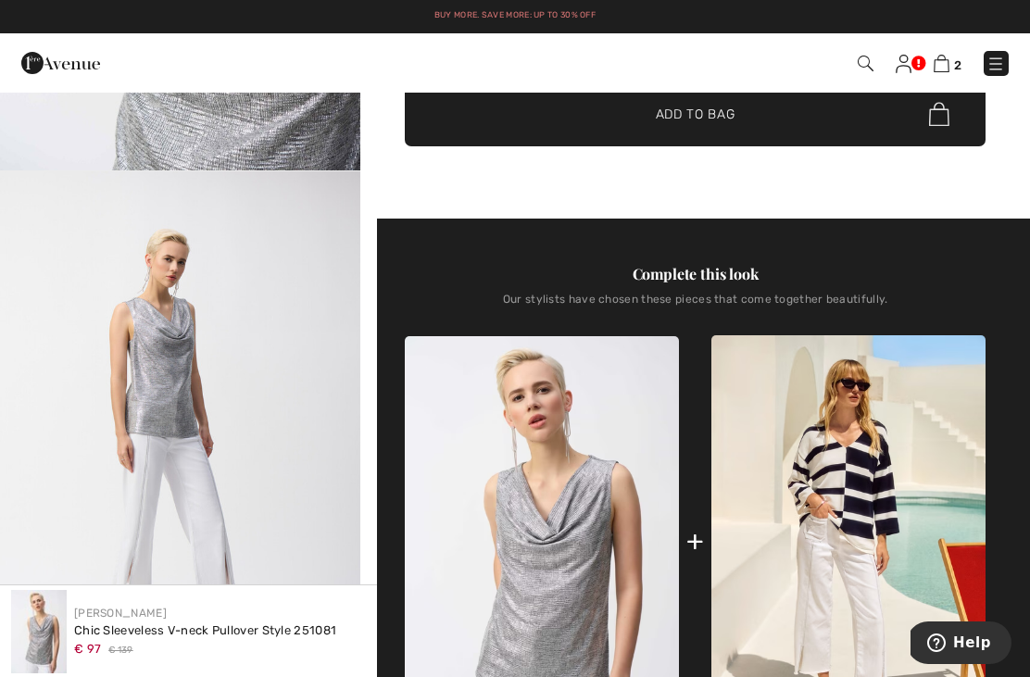
scroll to position [1483, 0]
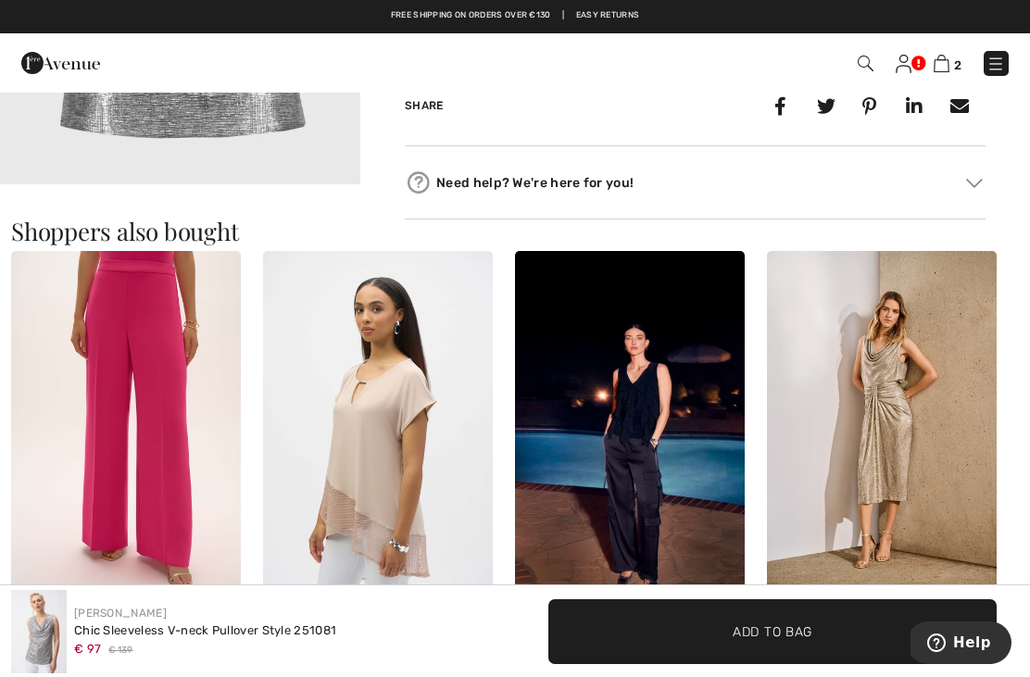
click at [949, 56] on img at bounding box center [941, 64] width 16 height 18
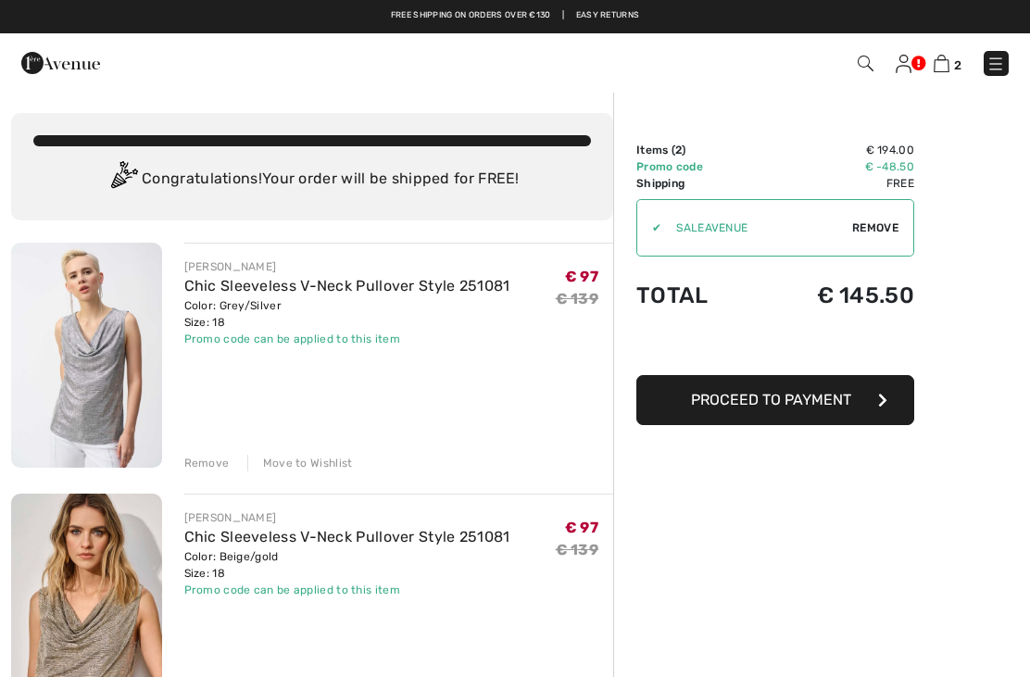
click at [820, 414] on button "Proceed to Payment" at bounding box center [775, 400] width 278 height 50
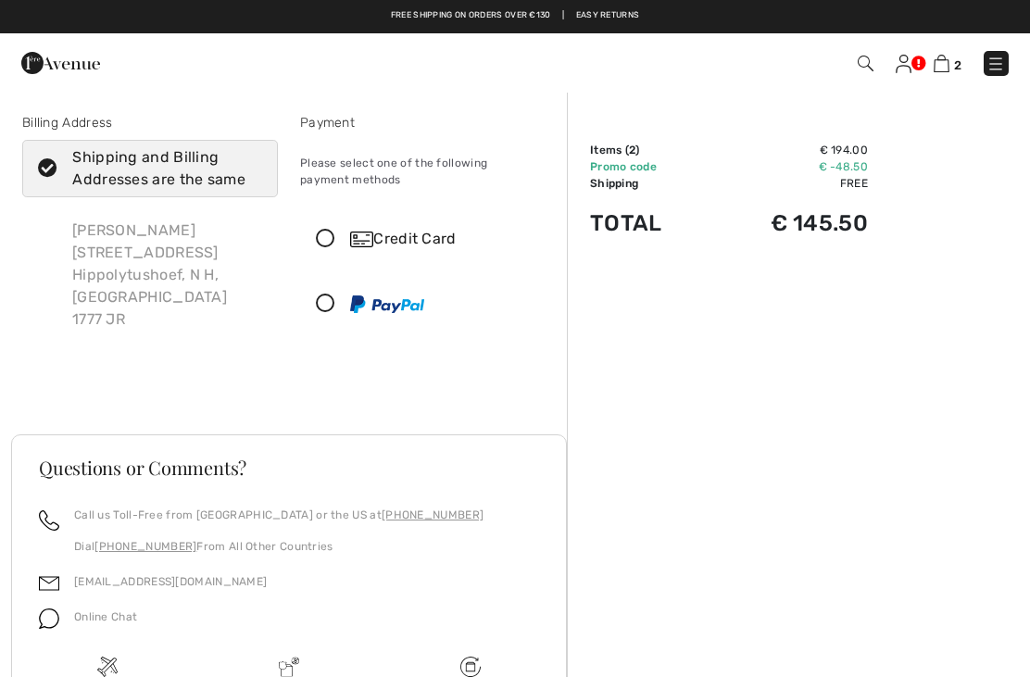
click at [326, 239] on icon at bounding box center [325, 239] width 49 height 19
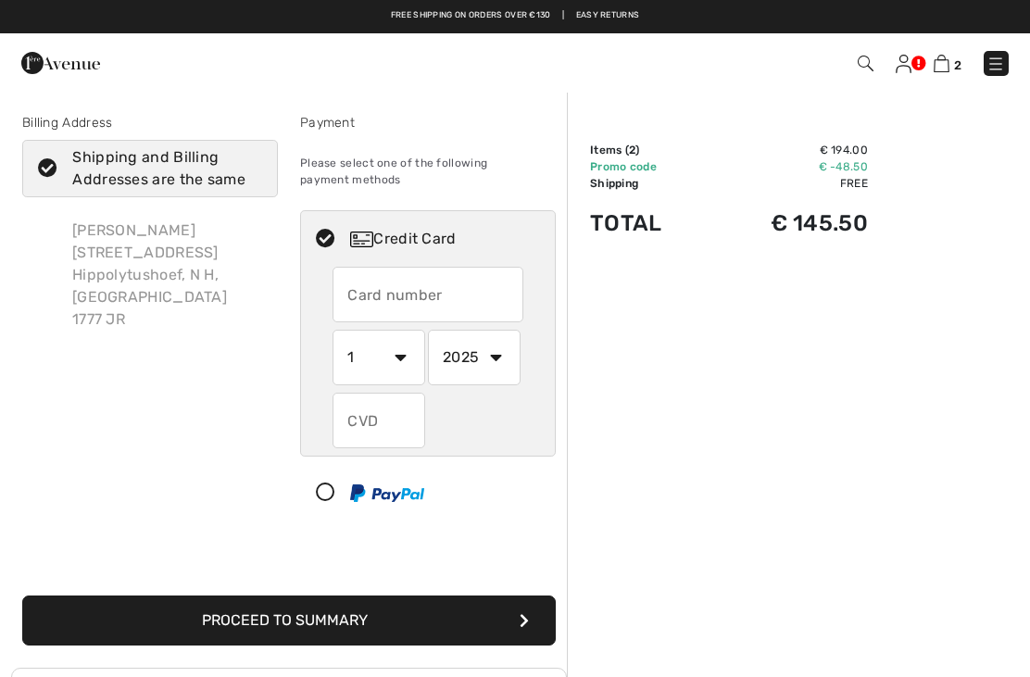
click at [389, 283] on input "text" at bounding box center [427, 295] width 191 height 56
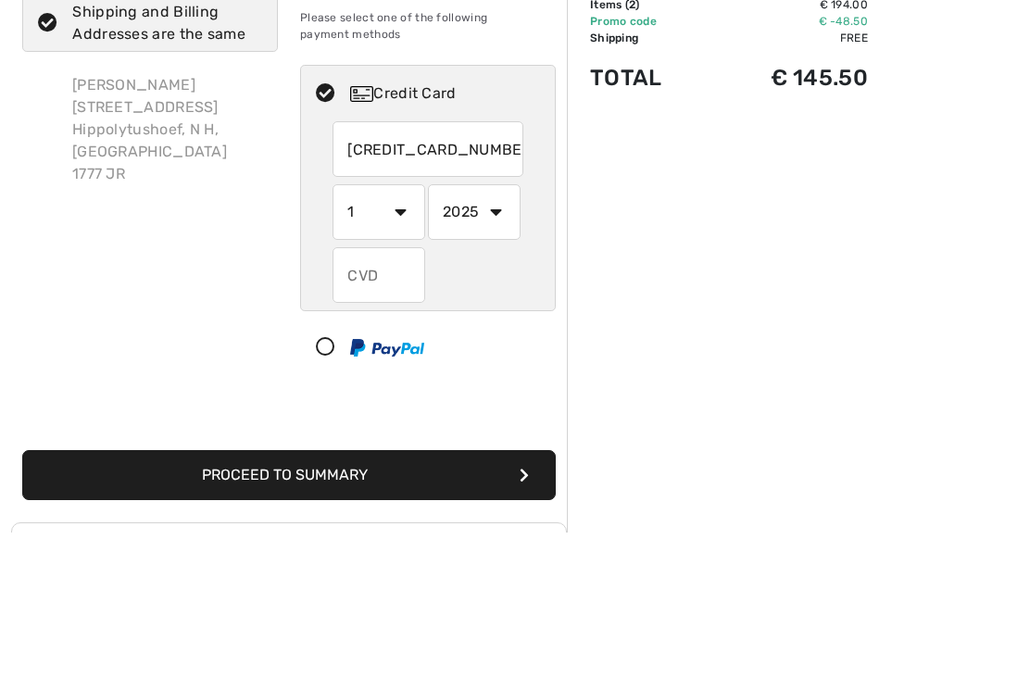
type input "5248869802384510"
click at [382, 330] on select "1 2 3 4 5 6 7 8 9 10 11 12" at bounding box center [378, 358] width 93 height 56
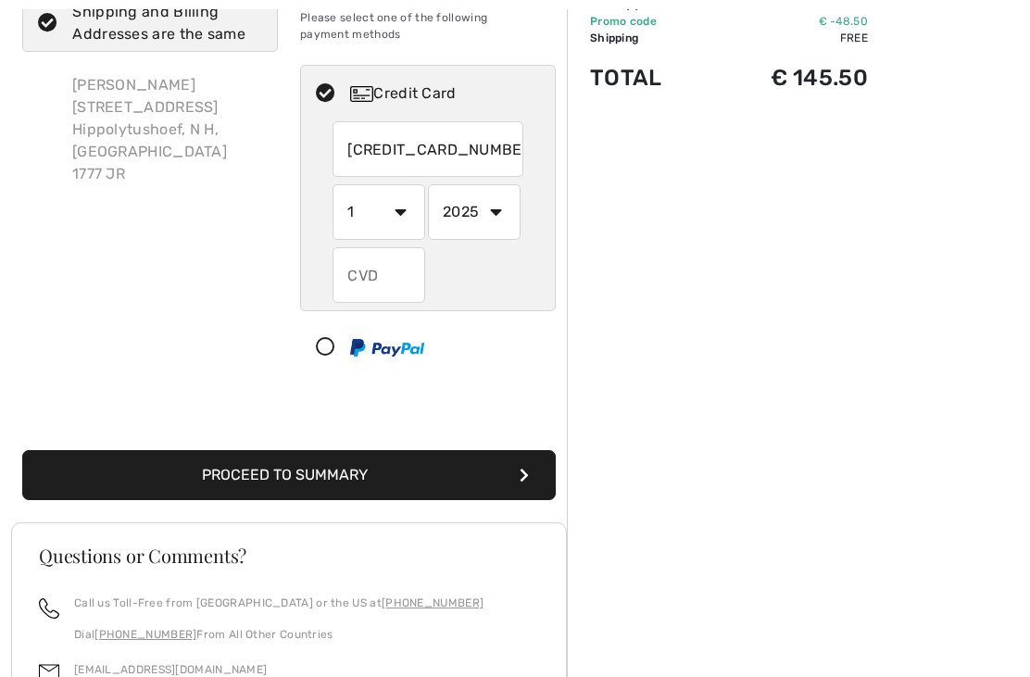
select select "3"
click at [511, 219] on select "2025 2026 2027 2028 2029 2030 2031 2032 2033 2034 2035" at bounding box center [474, 212] width 93 height 56
select select "2026"
click at [394, 292] on input "text" at bounding box center [378, 275] width 93 height 56
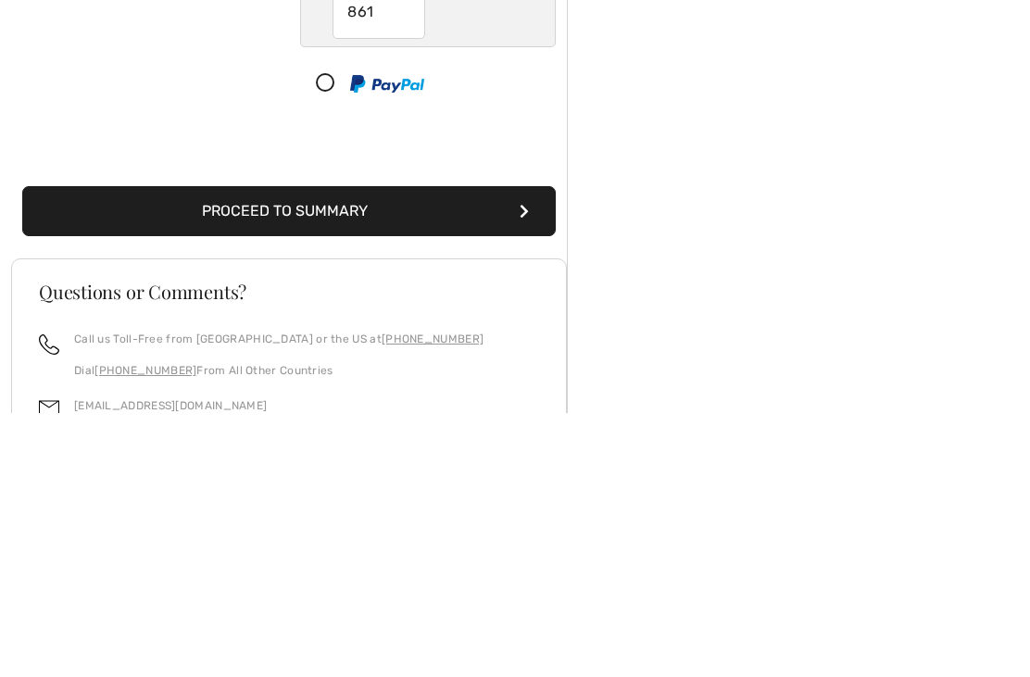
type input "861"
click at [382, 451] on button "Proceed to Summary" at bounding box center [288, 476] width 533 height 50
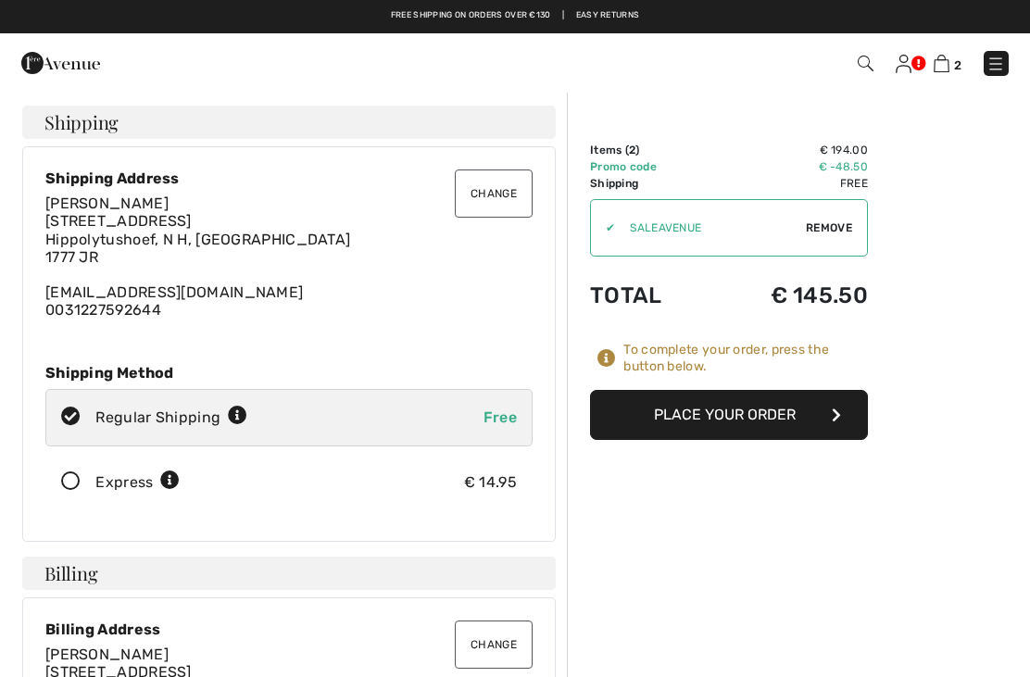
click at [749, 435] on button "Place Your Order" at bounding box center [729, 415] width 278 height 50
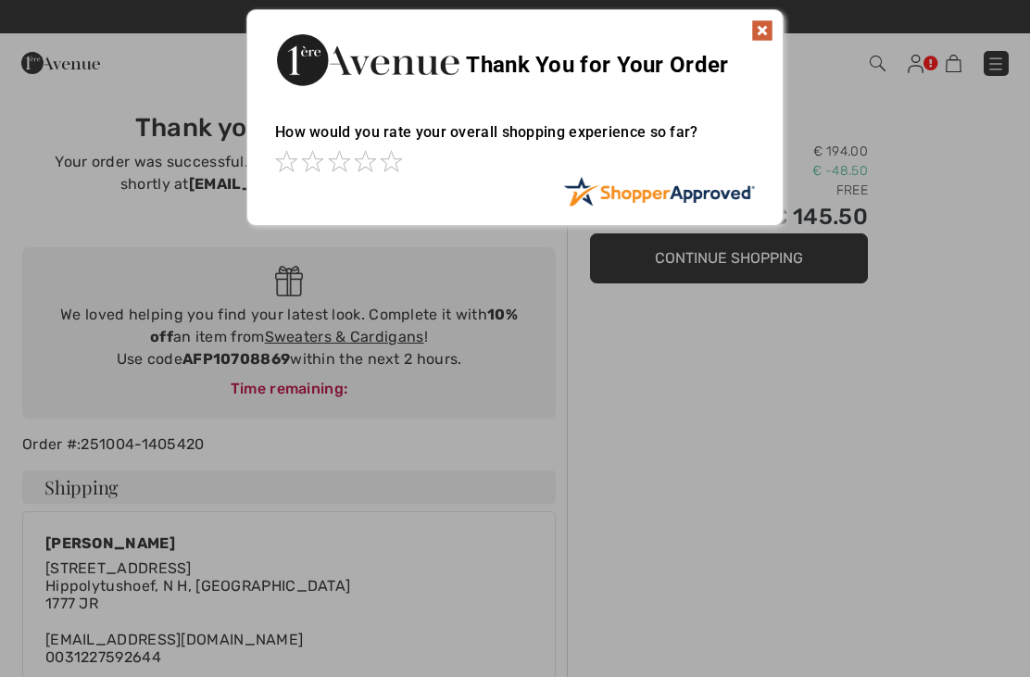
click at [754, 29] on img at bounding box center [762, 30] width 22 height 22
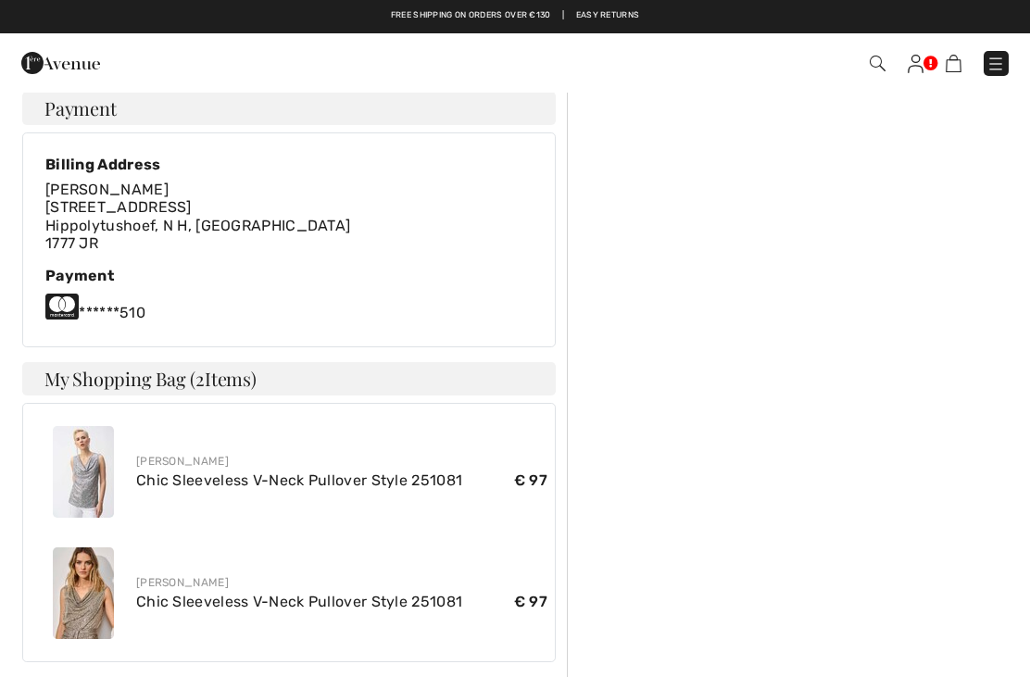
scroll to position [666, 0]
click at [94, 612] on img at bounding box center [83, 594] width 61 height 92
click at [85, 599] on img at bounding box center [83, 594] width 61 height 92
